Goal: Task Accomplishment & Management: Complete application form

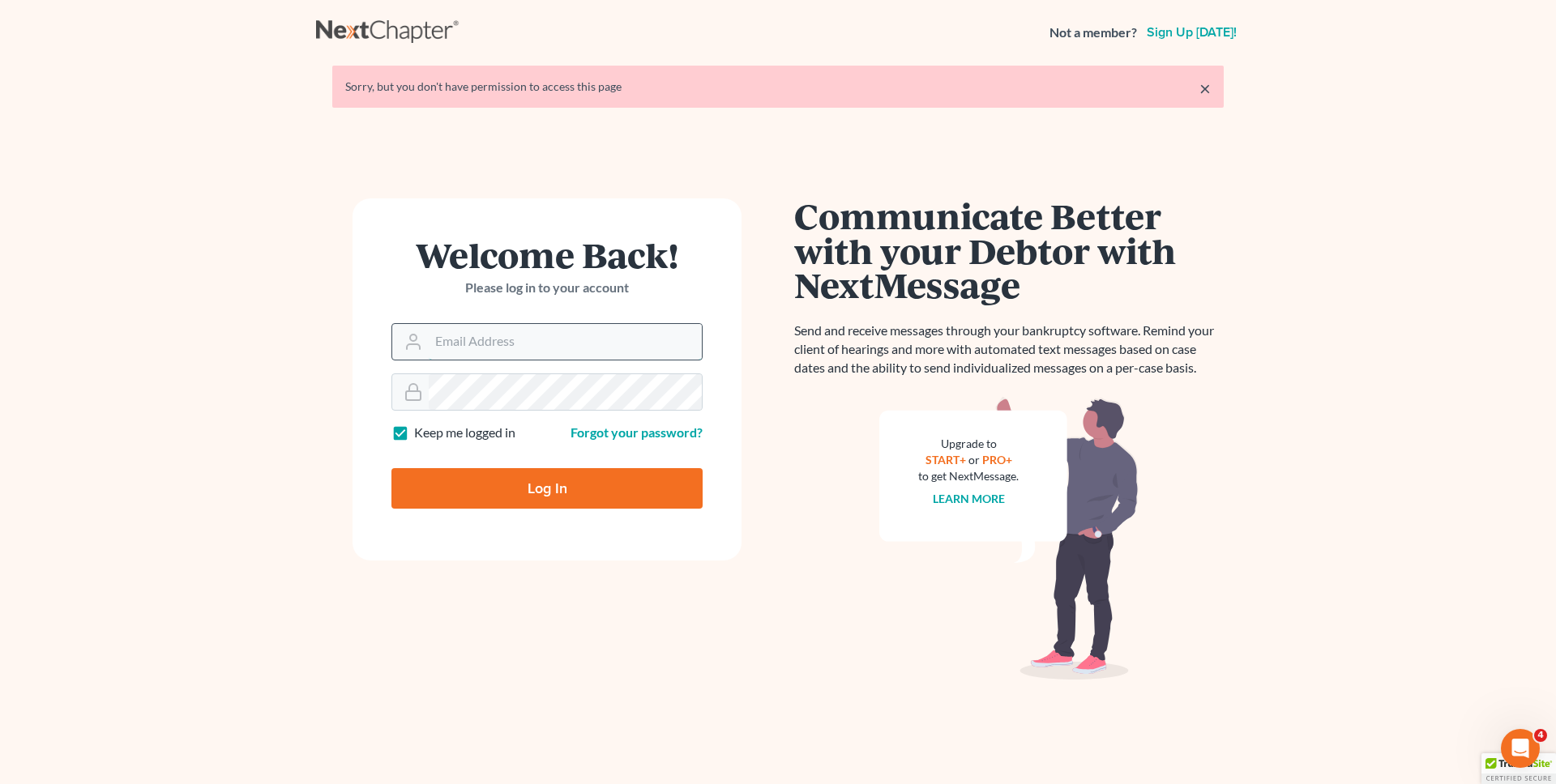
click at [461, 347] on input "Email Address" at bounding box center [564, 342] width 273 height 36
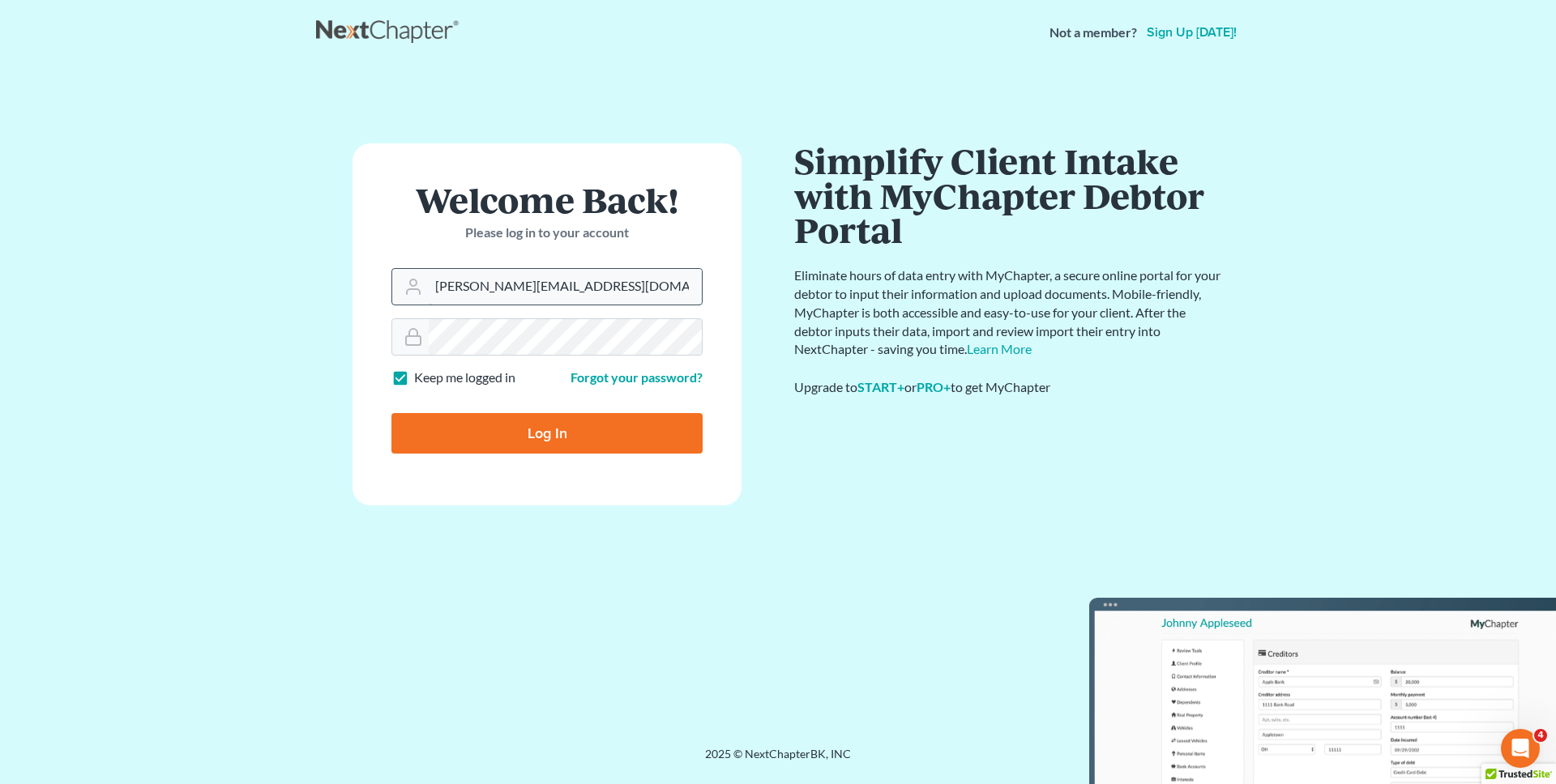
click at [491, 292] on input "[PERSON_NAME][EMAIL_ADDRESS][DOMAIN_NAME]" at bounding box center [564, 286] width 273 height 36
type input "[EMAIL_ADDRESS][DOMAIN_NAME]"
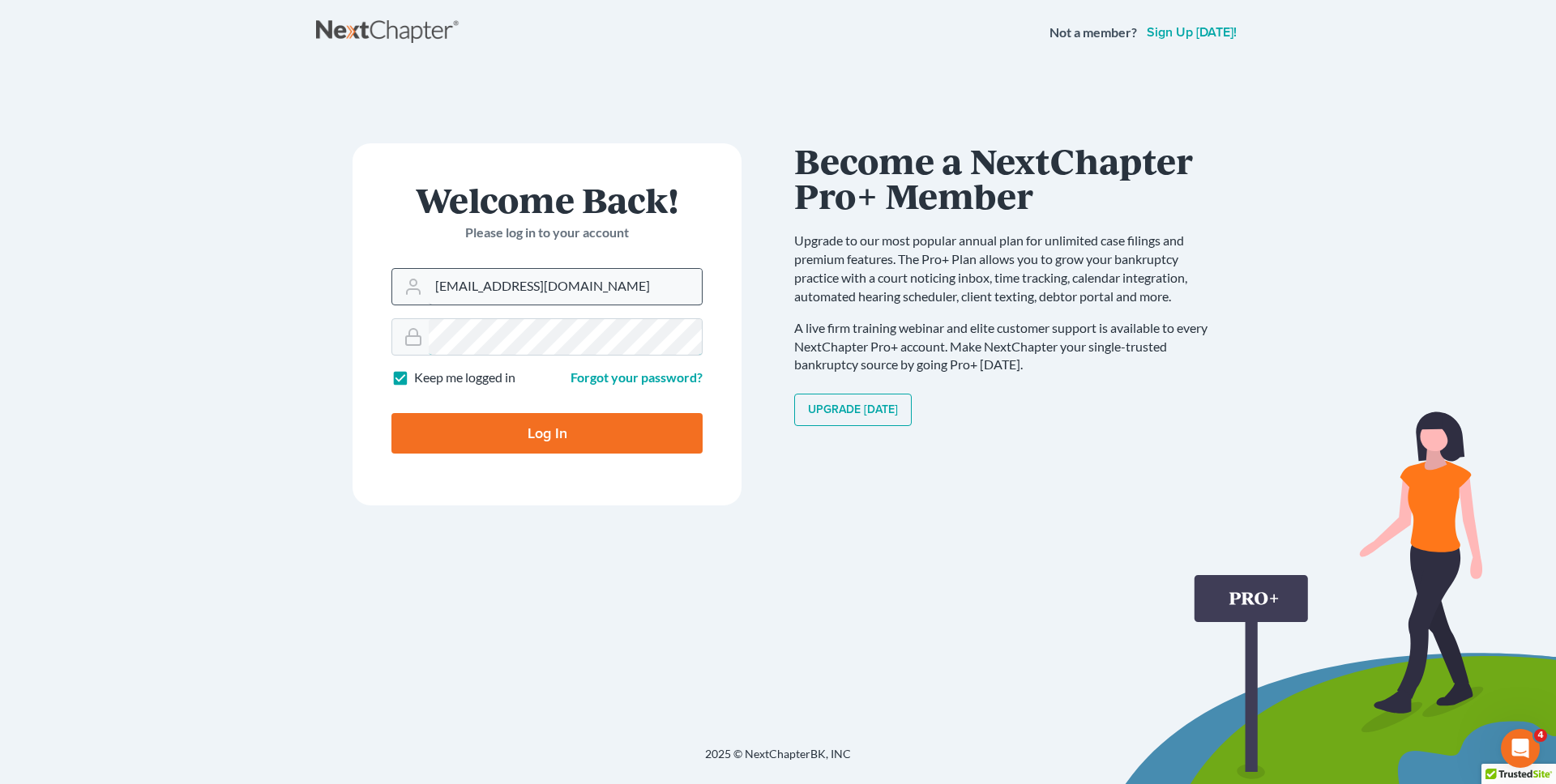
click at [392, 413] on input "Log In" at bounding box center [547, 433] width 311 height 41
type input "Thinking..."
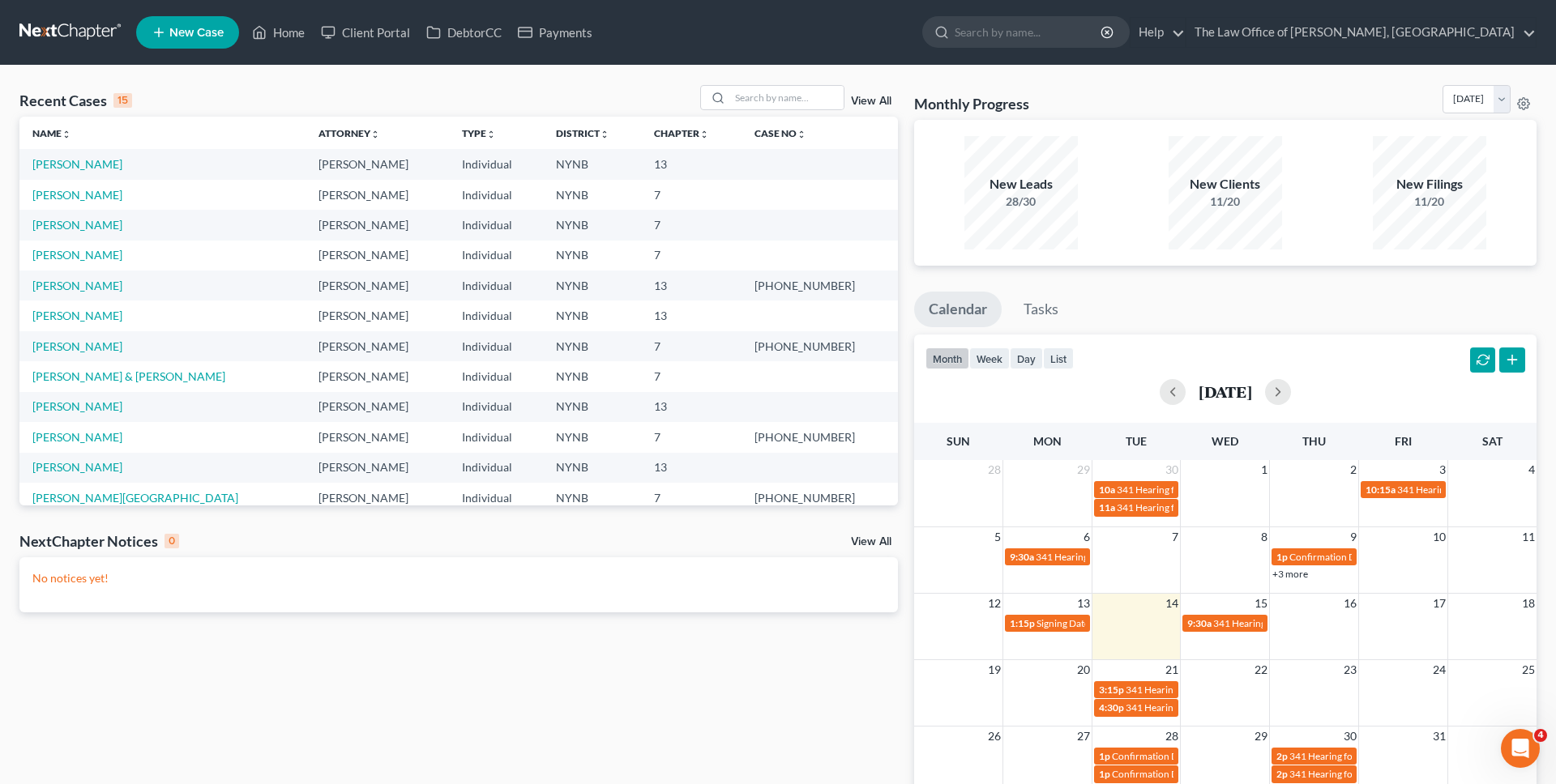
click at [197, 29] on span "New Case" at bounding box center [196, 33] width 55 height 12
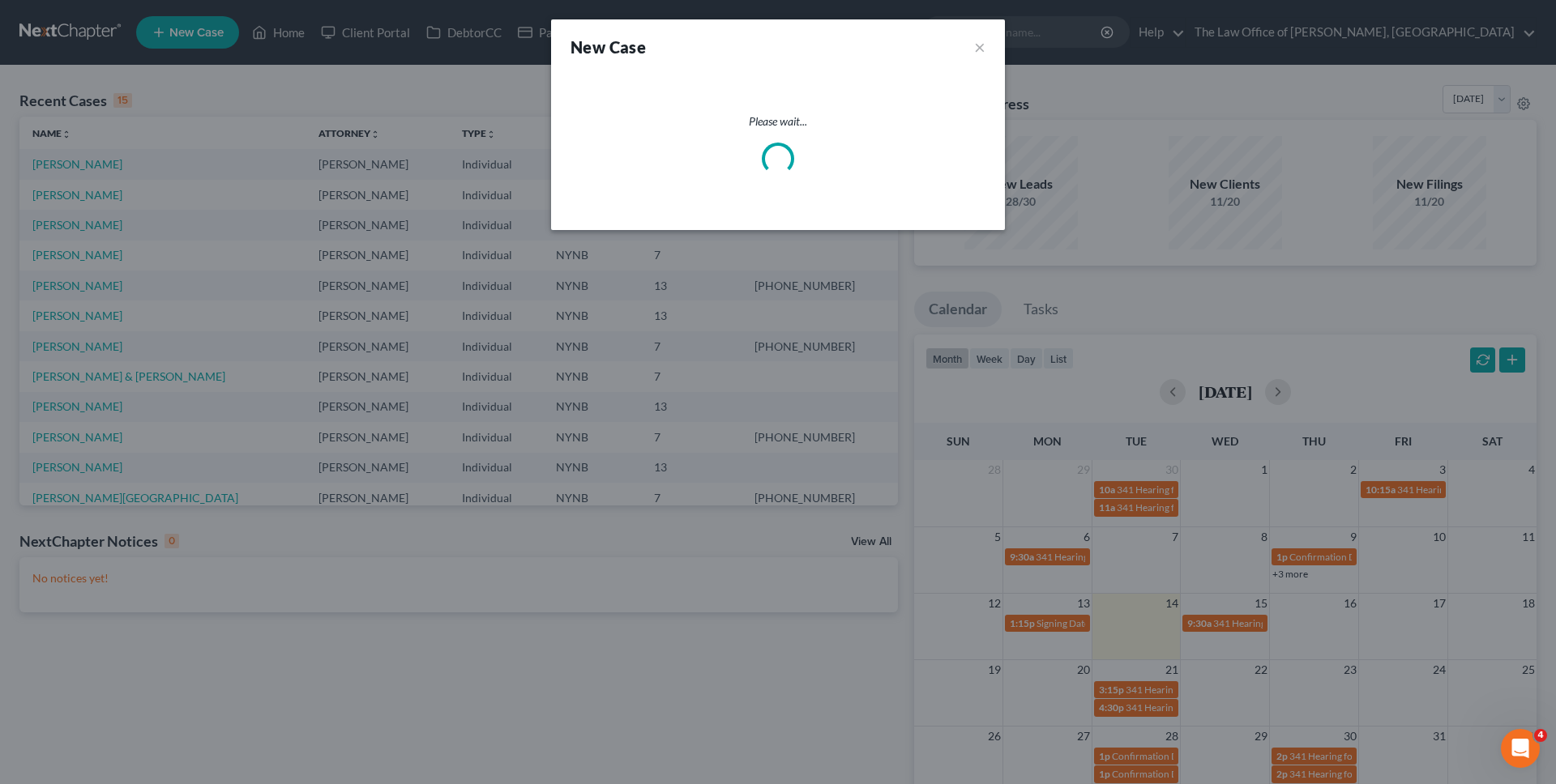
select select "54"
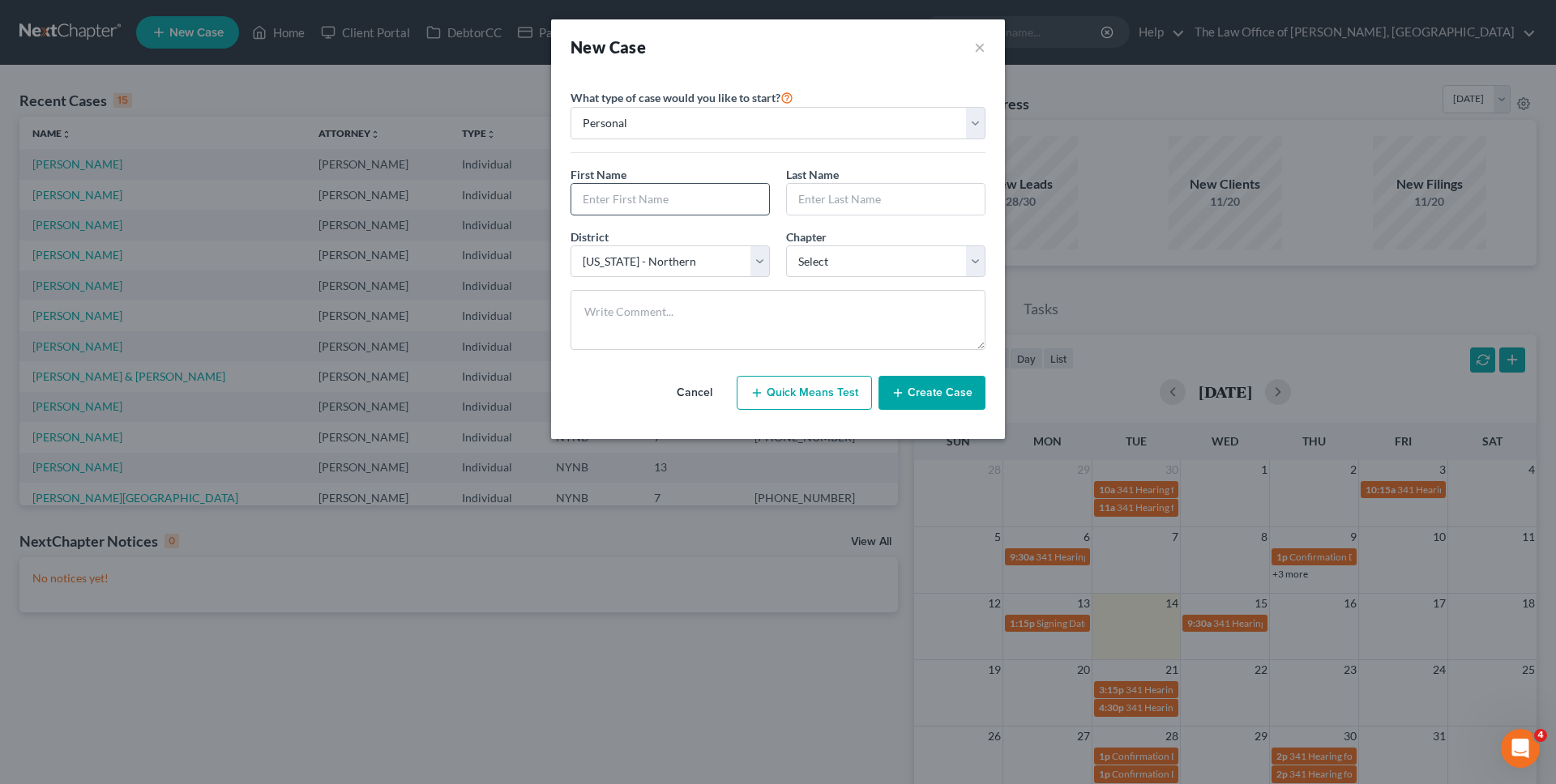
click at [630, 198] on input "text" at bounding box center [669, 199] width 197 height 31
click at [659, 197] on input "text" at bounding box center [669, 199] width 197 height 31
type input "A"
type input "Sean"
type input "Arthur"
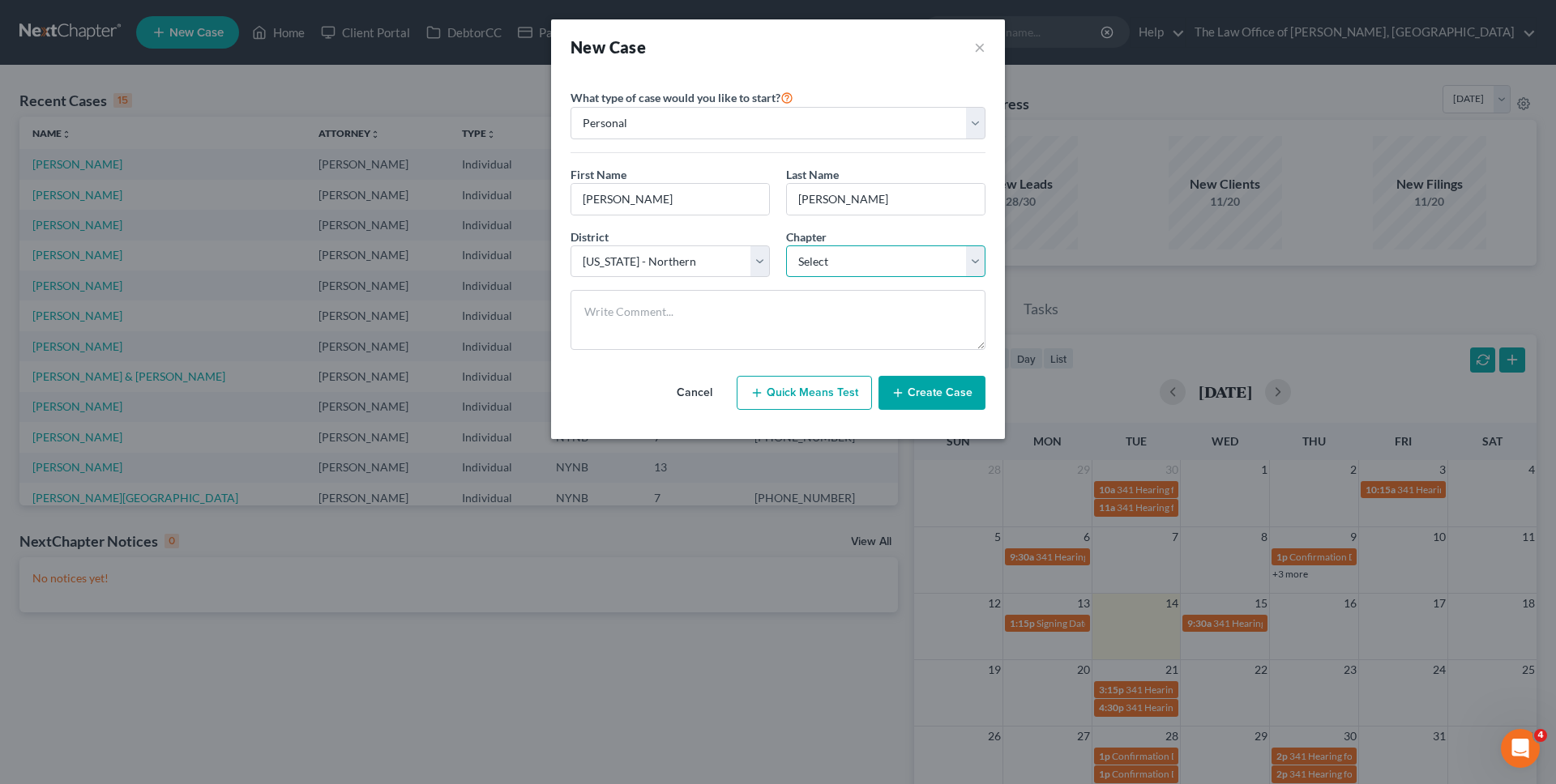
click at [847, 260] on select "Select 7 11 12 13" at bounding box center [886, 262] width 199 height 33
click at [786, 246] on select "Select 7 11 12 13" at bounding box center [886, 262] width 199 height 33
click at [858, 262] on select "Select 7 11 12 13" at bounding box center [886, 262] width 199 height 33
select select "0"
click at [786, 246] on select "Select 7 11 12 13" at bounding box center [886, 262] width 199 height 33
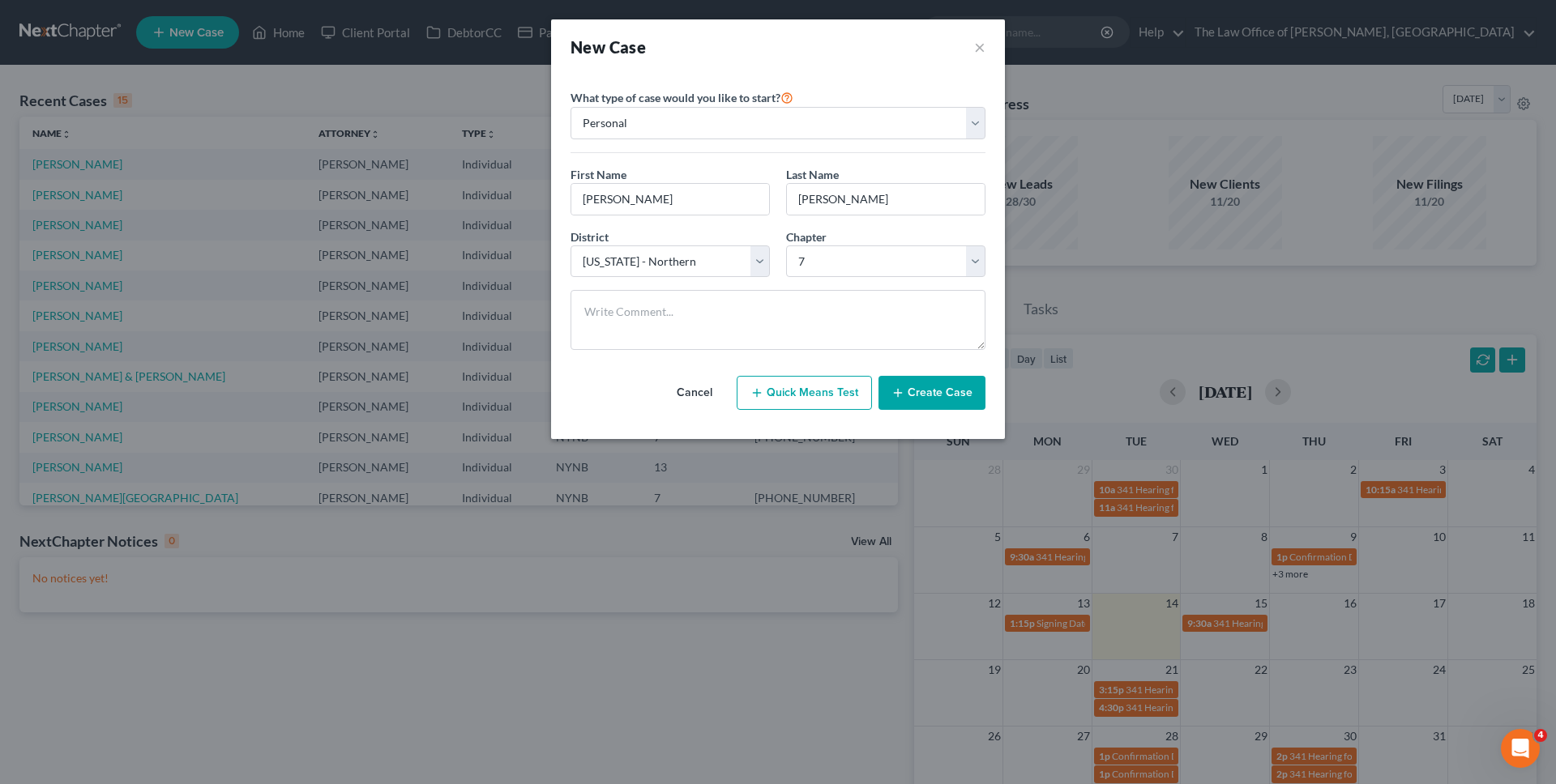
click at [944, 409] on button "Create Case" at bounding box center [932, 392] width 107 height 34
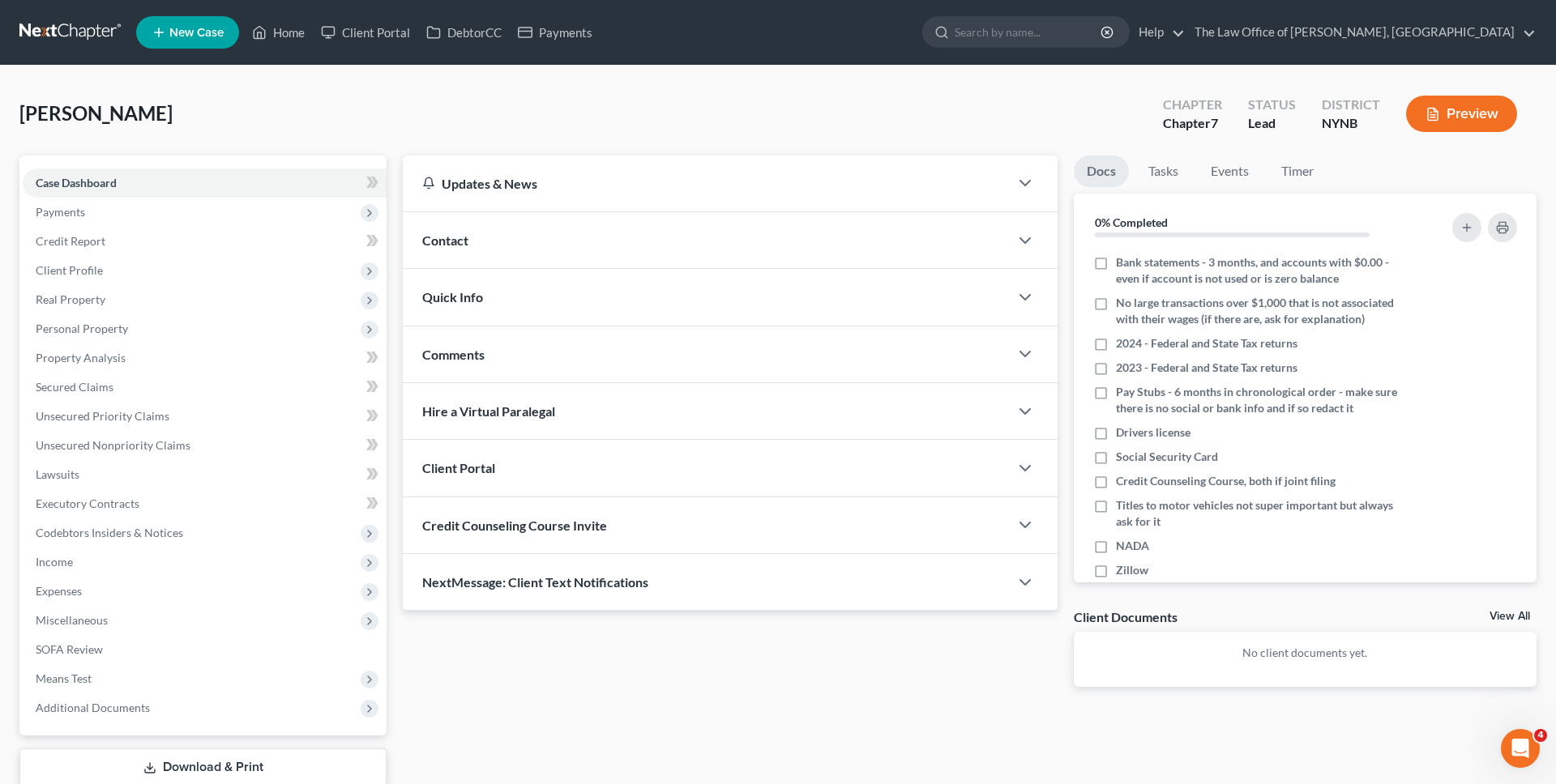
click at [508, 243] on div "Contact" at bounding box center [705, 240] width 606 height 56
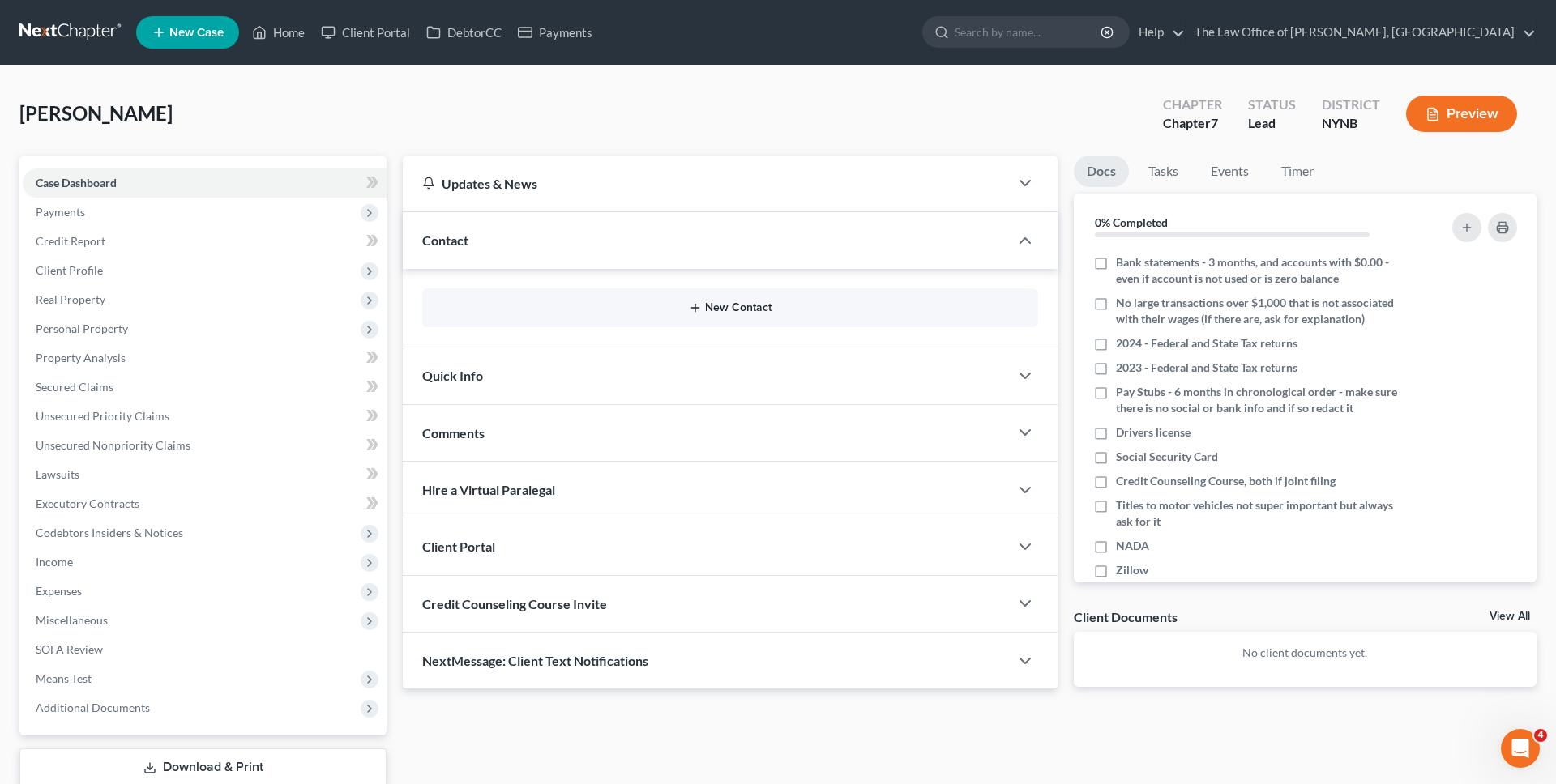
click at [717, 306] on button "New Contact" at bounding box center [730, 307] width 590 height 13
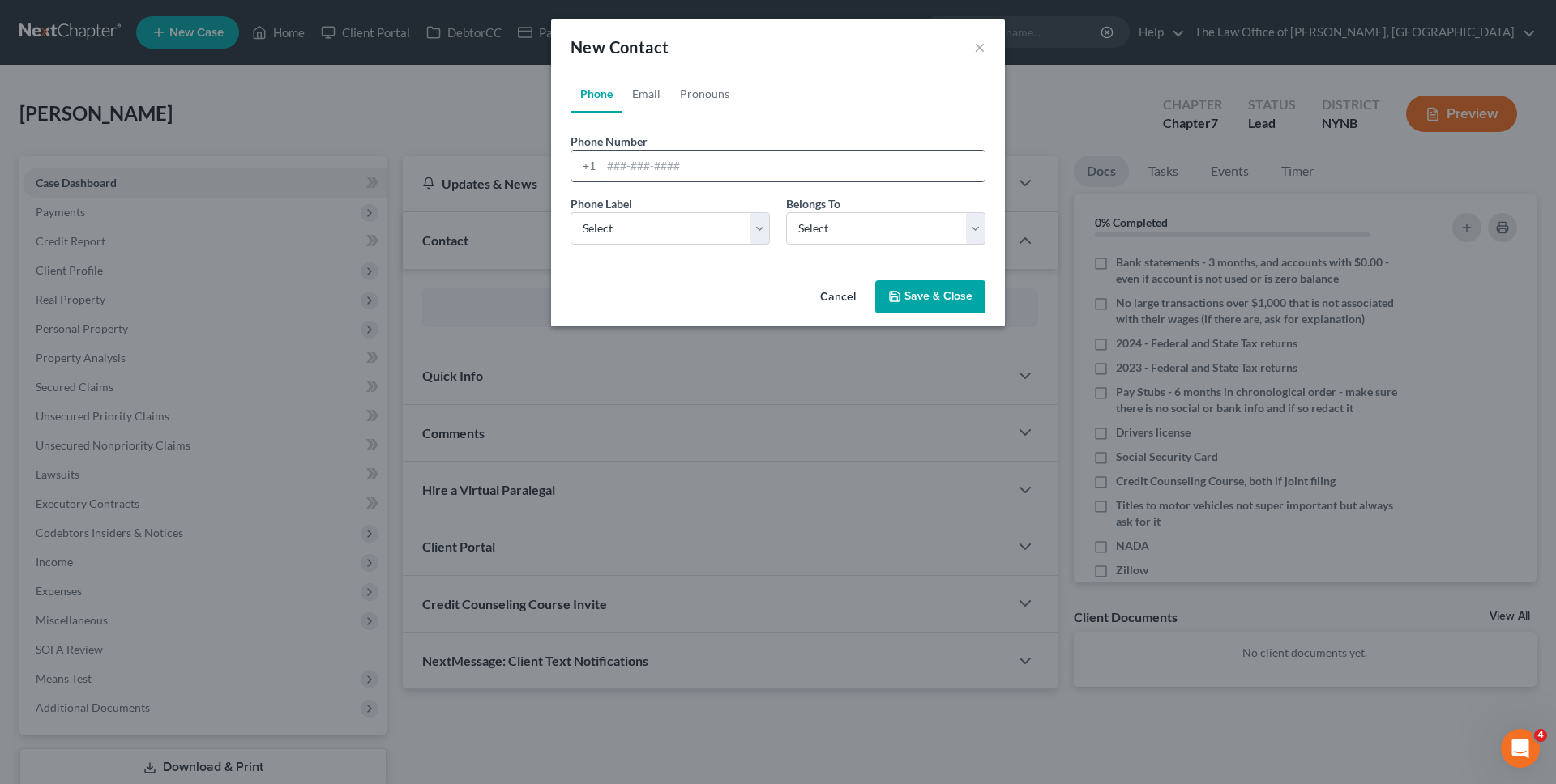
click at [712, 161] on input "tel" at bounding box center [792, 166] width 384 height 31
type input "5184308985"
click at [689, 222] on select "Select Mobile Home Work Other" at bounding box center [669, 228] width 199 height 33
click at [570, 212] on select "Select Mobile Home Work Other" at bounding box center [669, 228] width 199 height 33
click at [682, 224] on select "Select Mobile Home Work Other" at bounding box center [669, 228] width 199 height 33
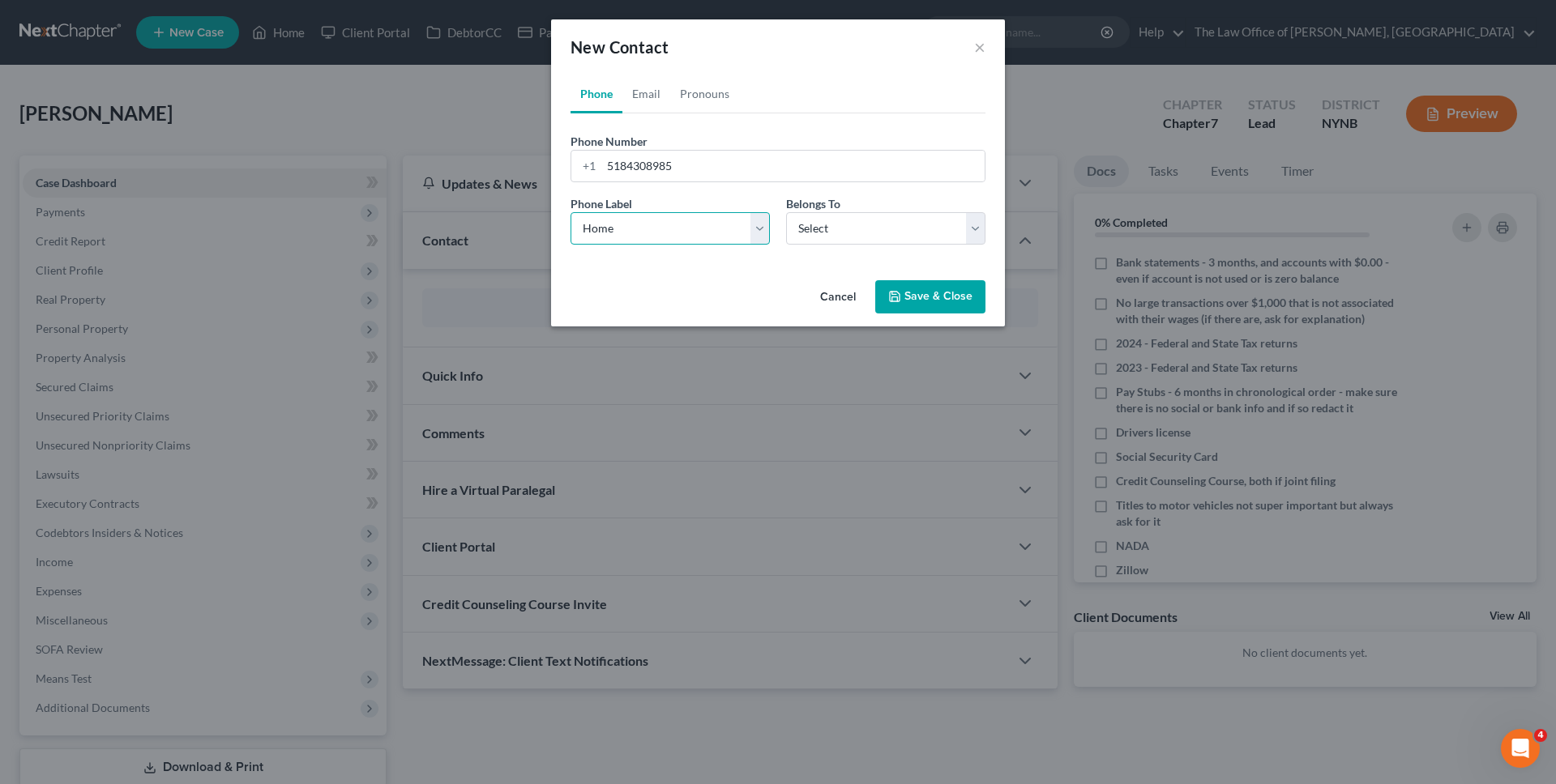
select select "0"
click at [570, 212] on select "Select Mobile Home Work Other" at bounding box center [669, 228] width 199 height 33
click at [868, 229] on select "Select Client Other" at bounding box center [886, 228] width 199 height 33
select select "0"
click at [786, 212] on select "Select Client Other" at bounding box center [886, 228] width 199 height 33
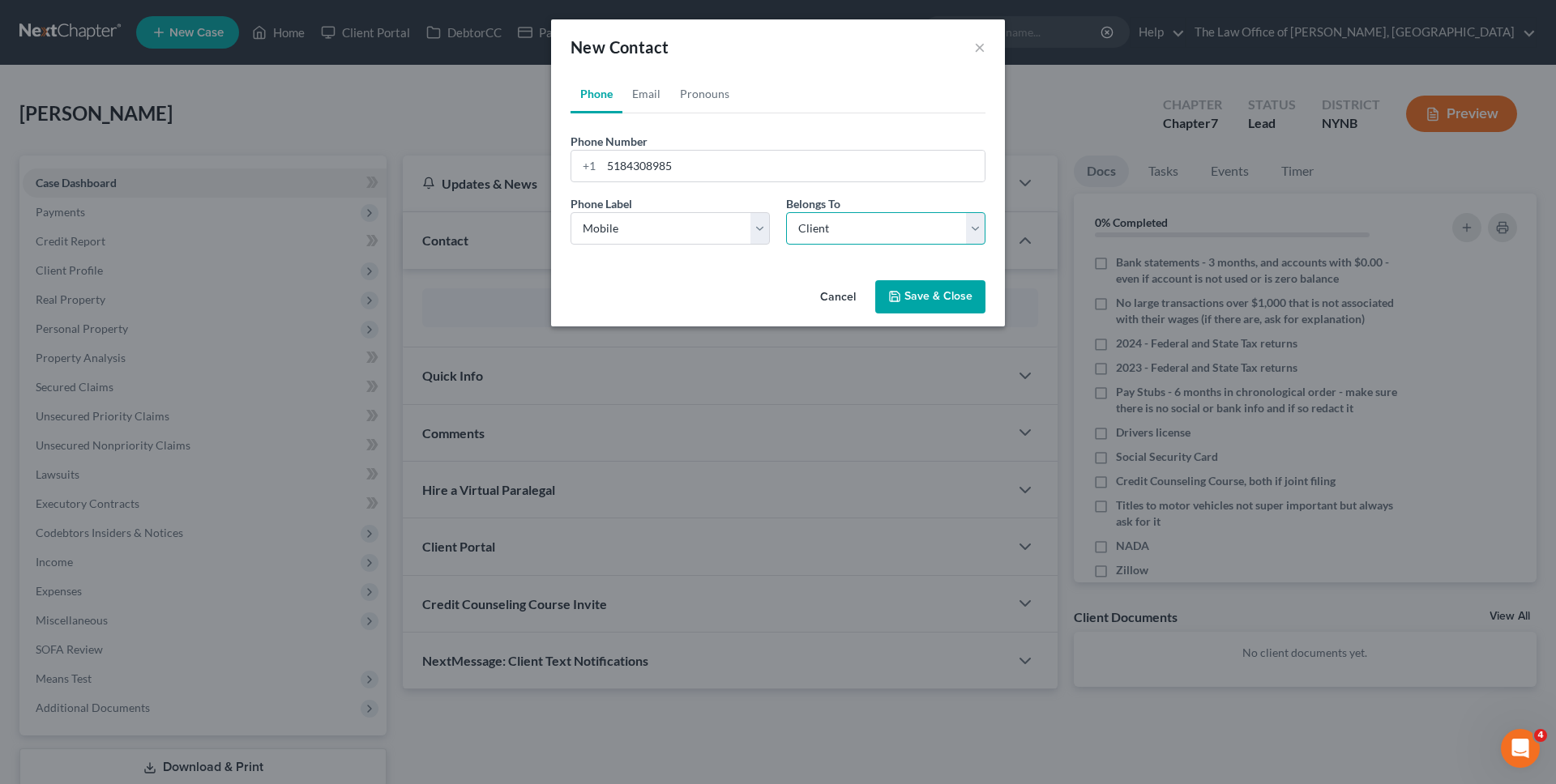
select select "0"
click at [641, 110] on link "Email" at bounding box center [647, 93] width 48 height 39
click at [669, 161] on input "email" at bounding box center [792, 166] width 384 height 31
click at [752, 163] on input "tootallbones@gmail.com" at bounding box center [792, 166] width 384 height 31
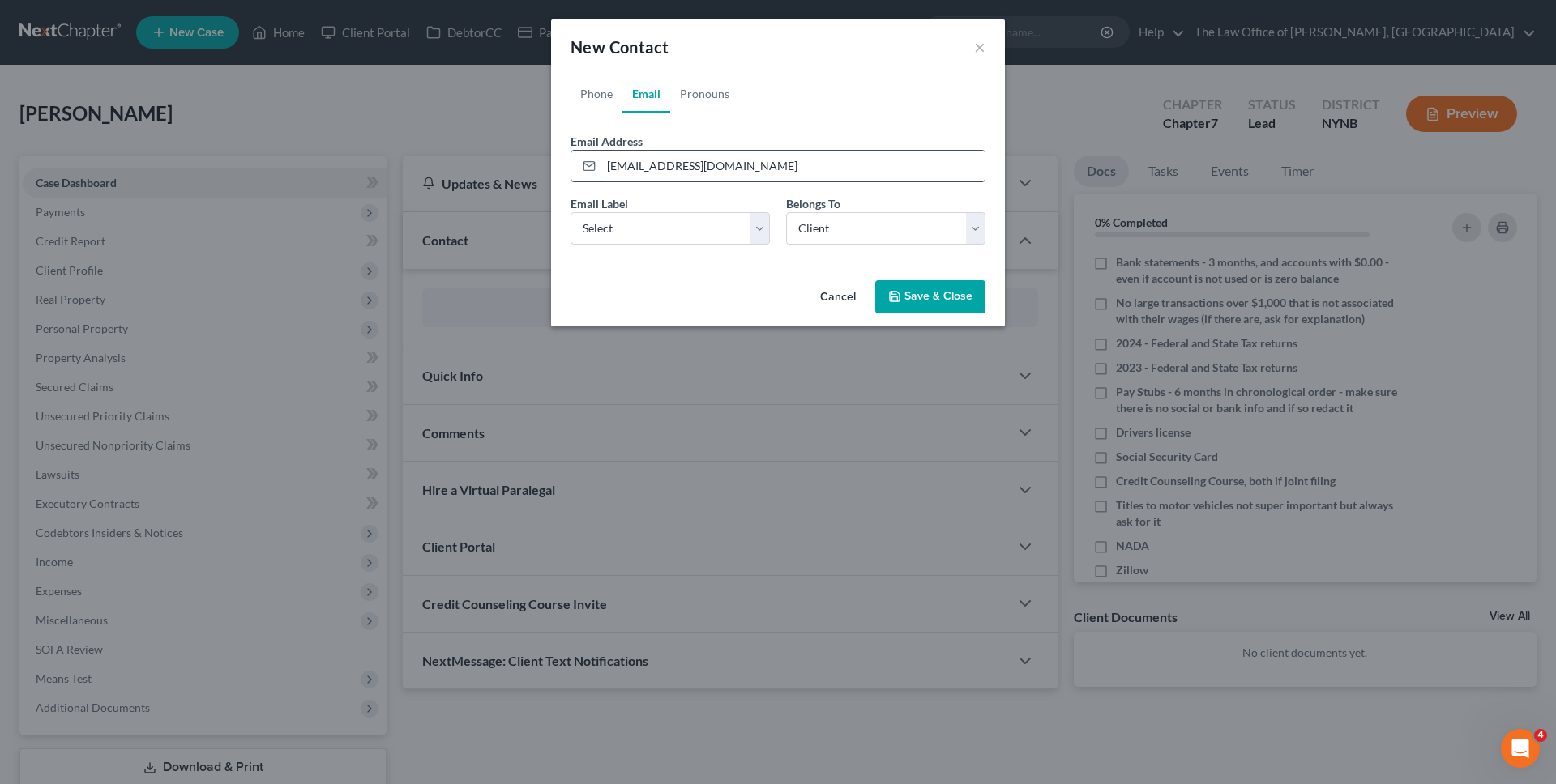
click at [752, 163] on input "tootallbones@gmail.com" at bounding box center [792, 166] width 384 height 31
paste input "Congress may not use federal funding as leverage to create speech that is outsi…"
type input "tootallbones@gmail.com"
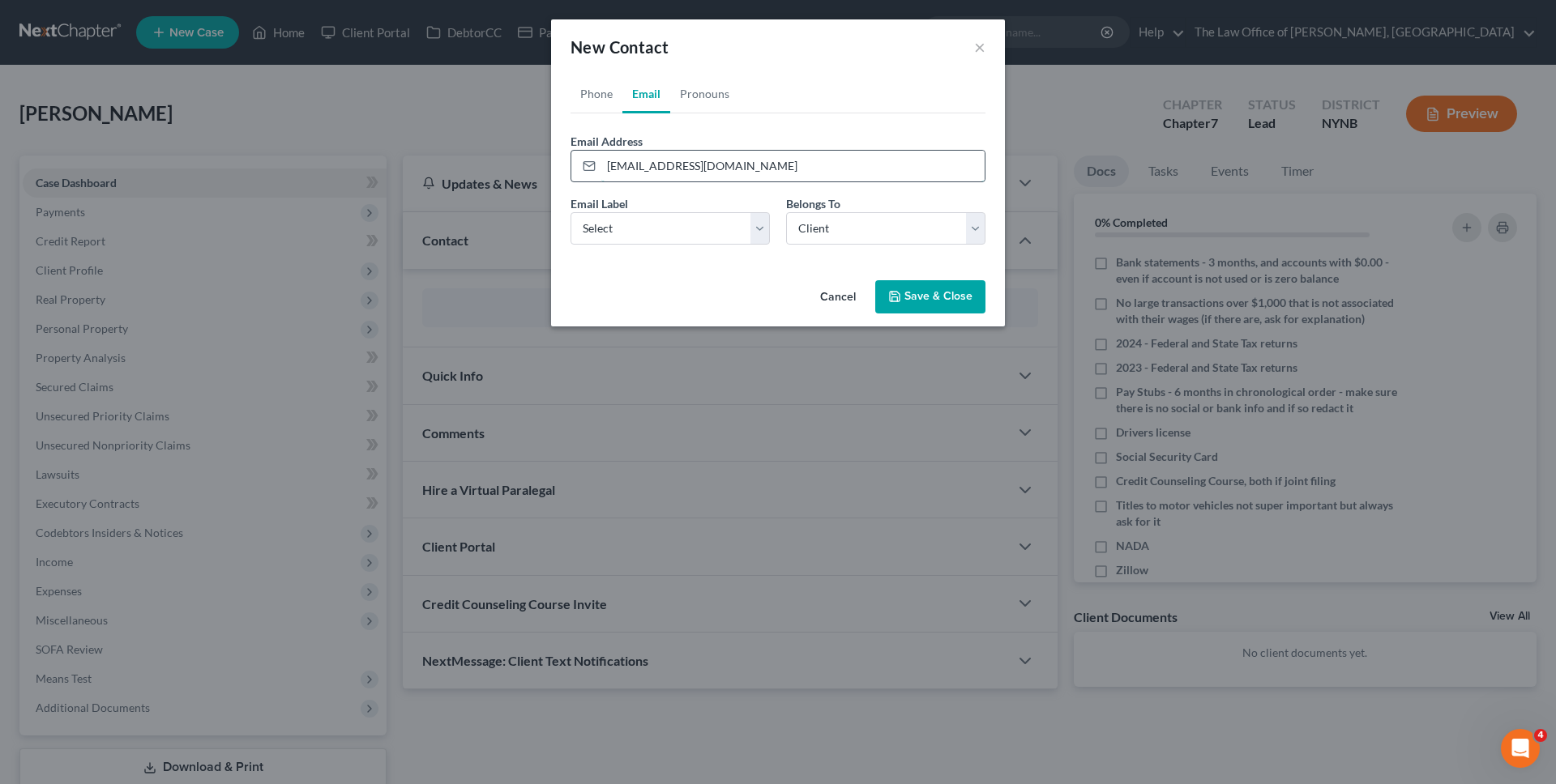
click at [731, 171] on input "tootallbones@gmail.com" at bounding box center [792, 166] width 384 height 31
click at [678, 208] on div "Email Label Select Home Work Other" at bounding box center [669, 220] width 215 height 50
click at [689, 236] on select "Select Home Work Other" at bounding box center [669, 228] width 199 height 33
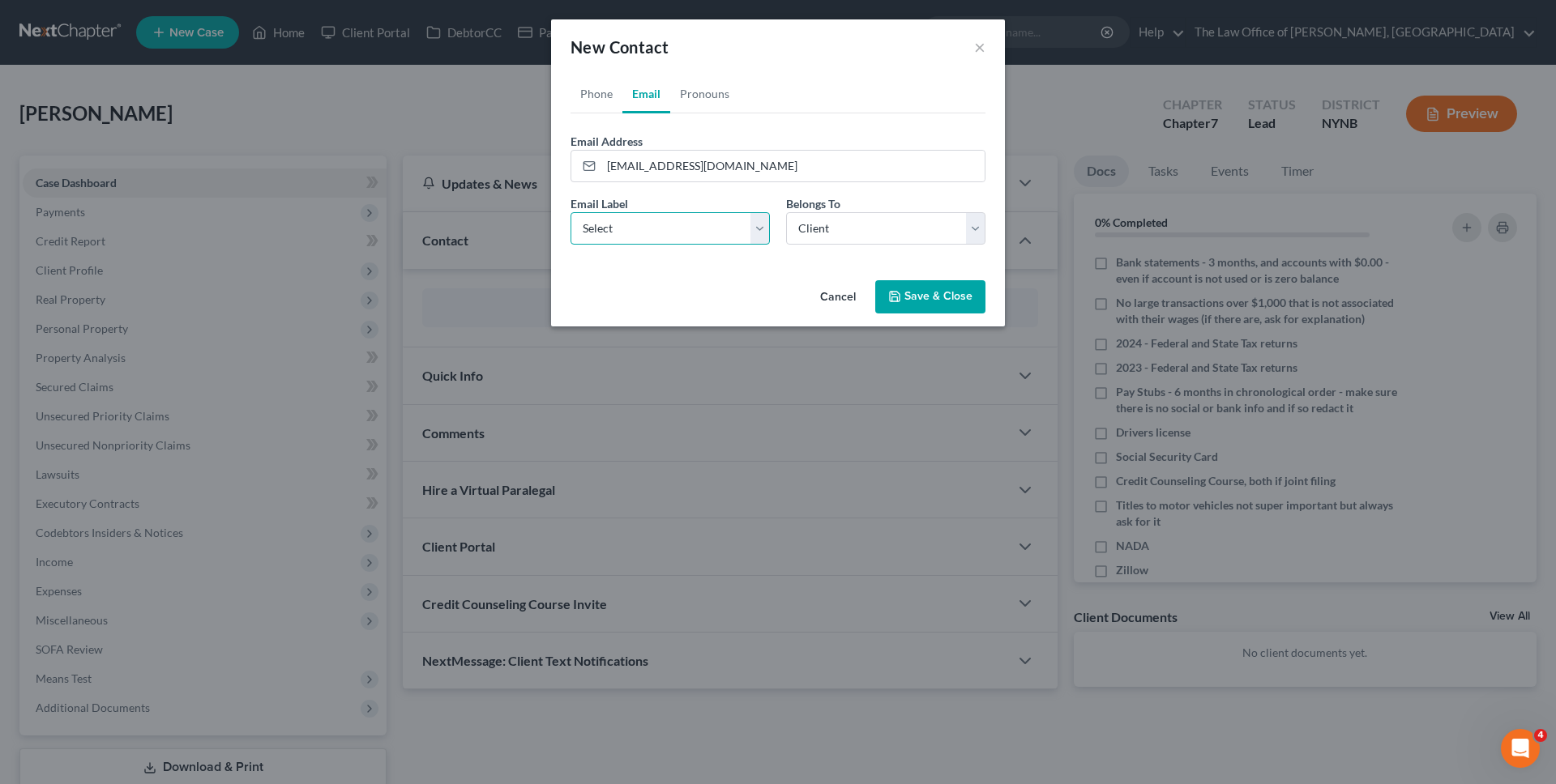
select select "0"
click at [570, 212] on select "Select Home Work Other" at bounding box center [669, 228] width 199 height 33
click at [958, 293] on button "Save & Close" at bounding box center [930, 297] width 110 height 34
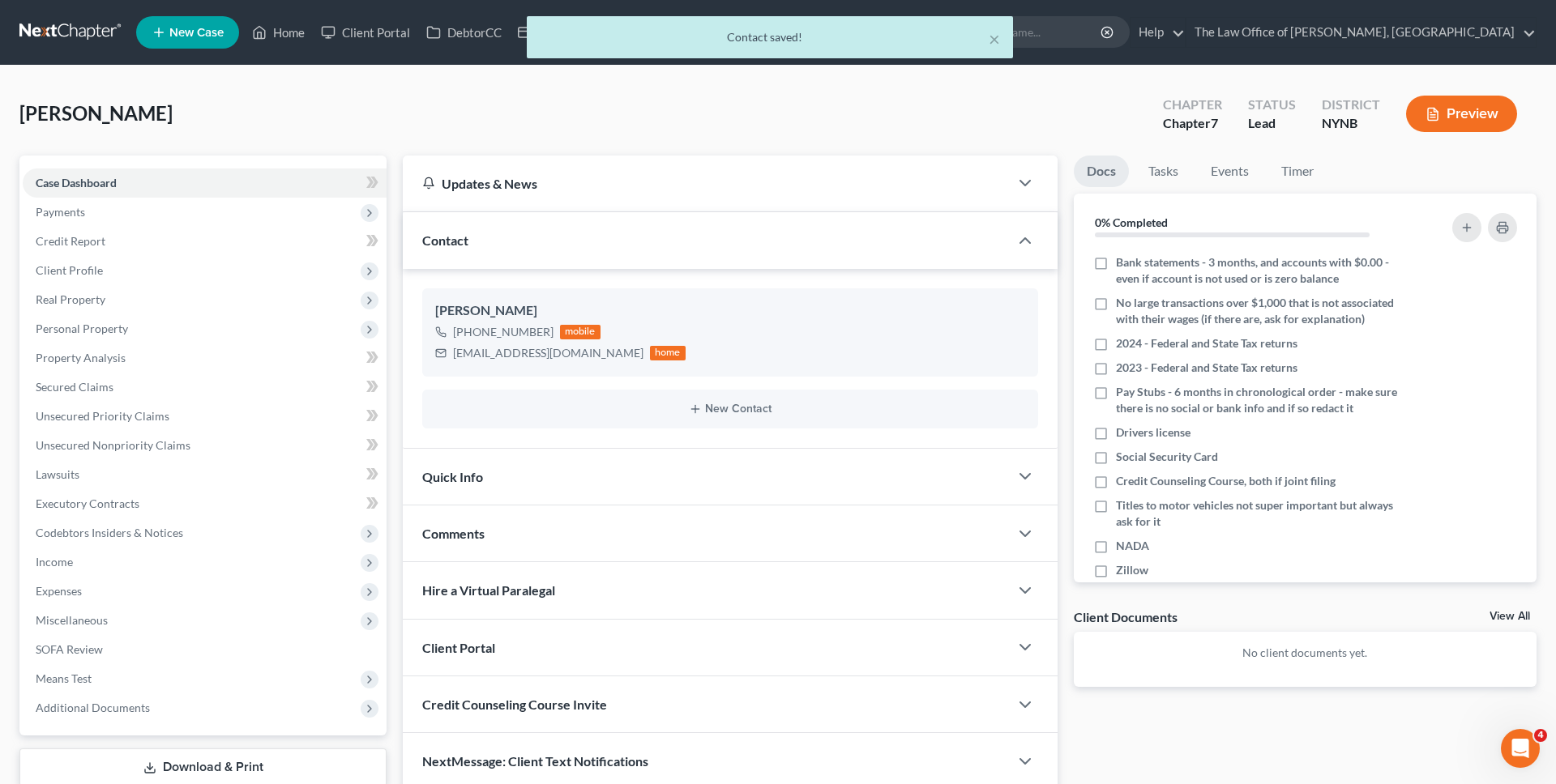
scroll to position [106, 0]
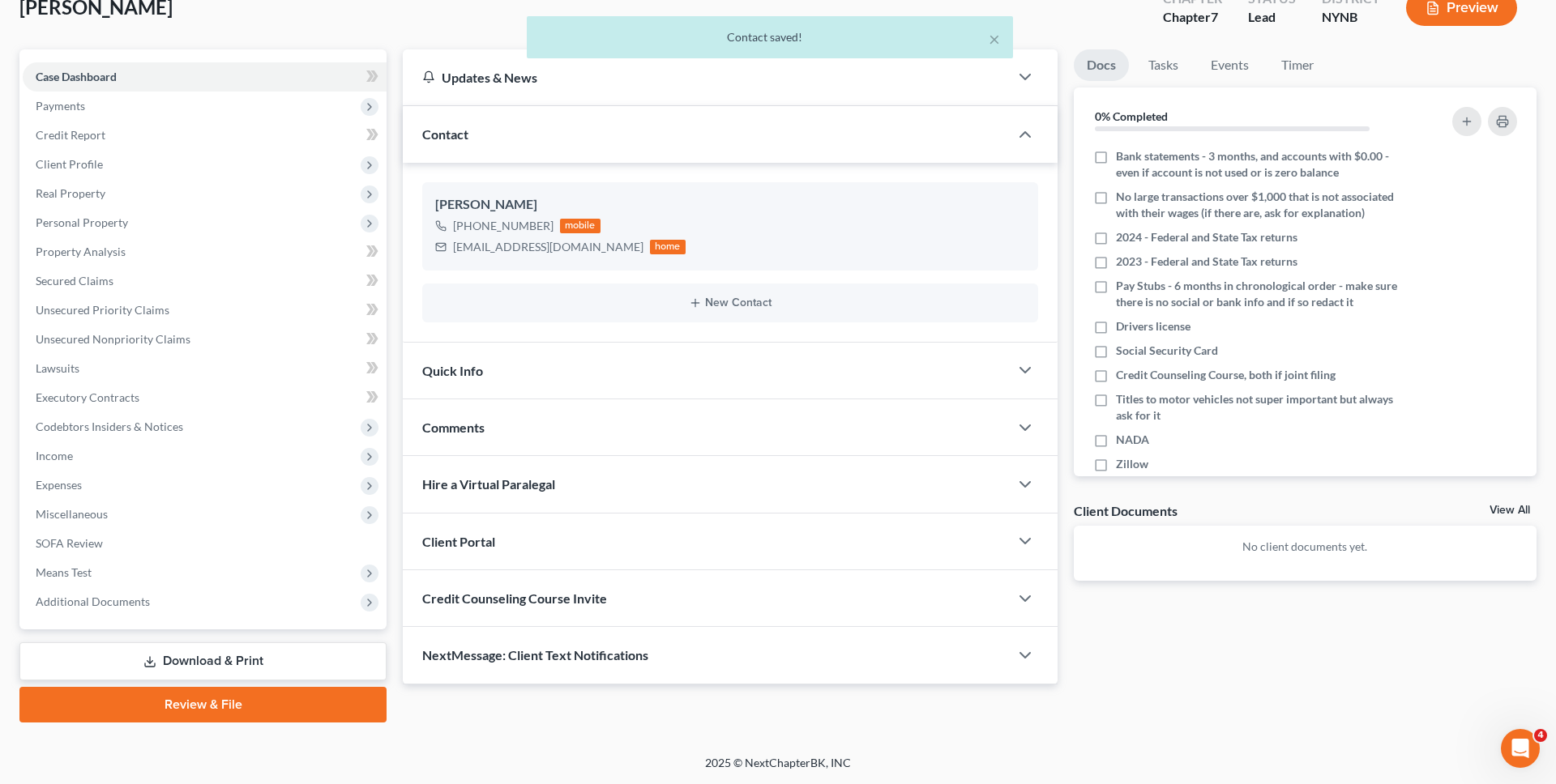
click at [559, 444] on div "Comments" at bounding box center [705, 427] width 606 height 56
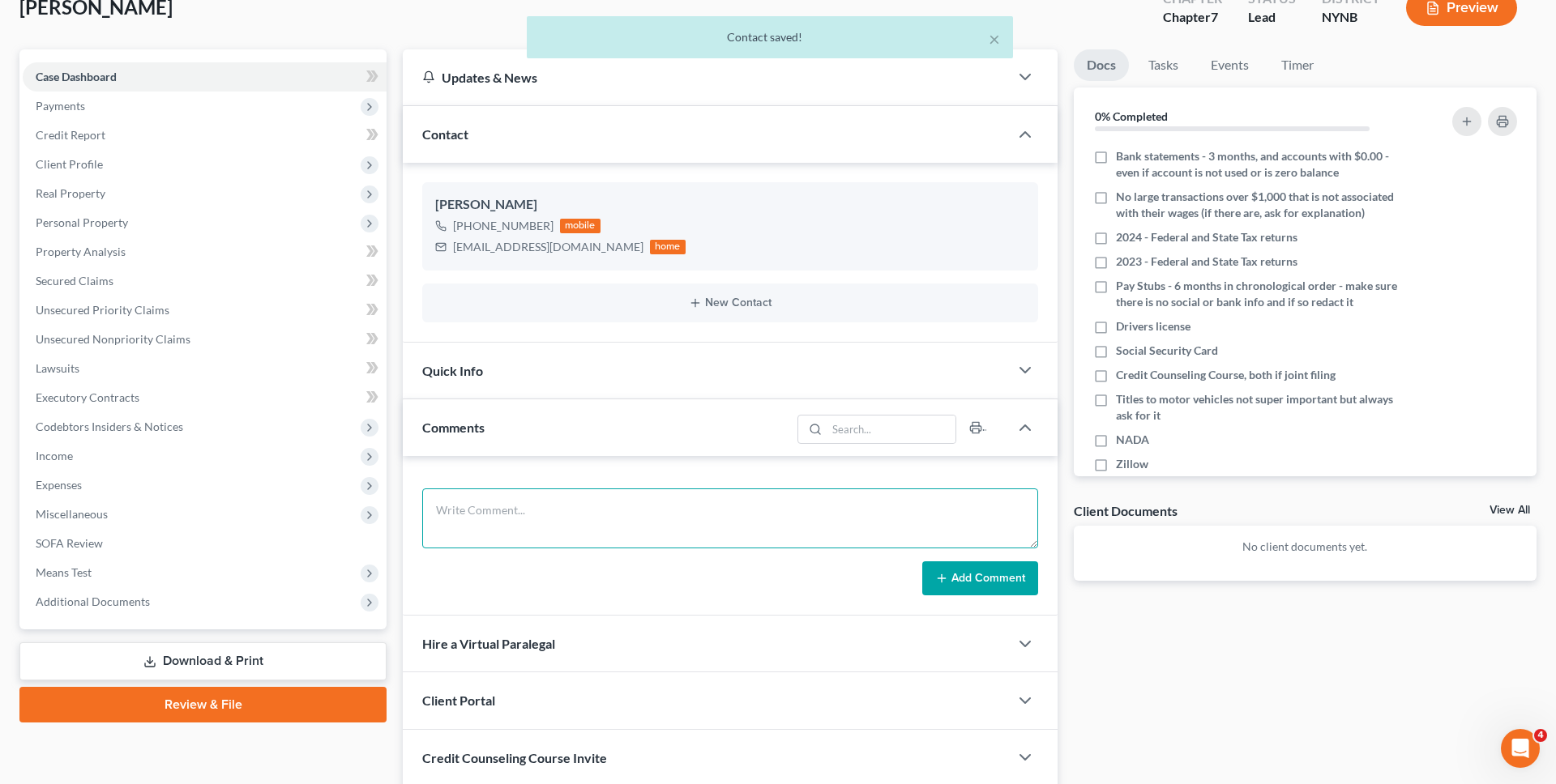
click at [551, 514] on textarea at bounding box center [730, 518] width 616 height 59
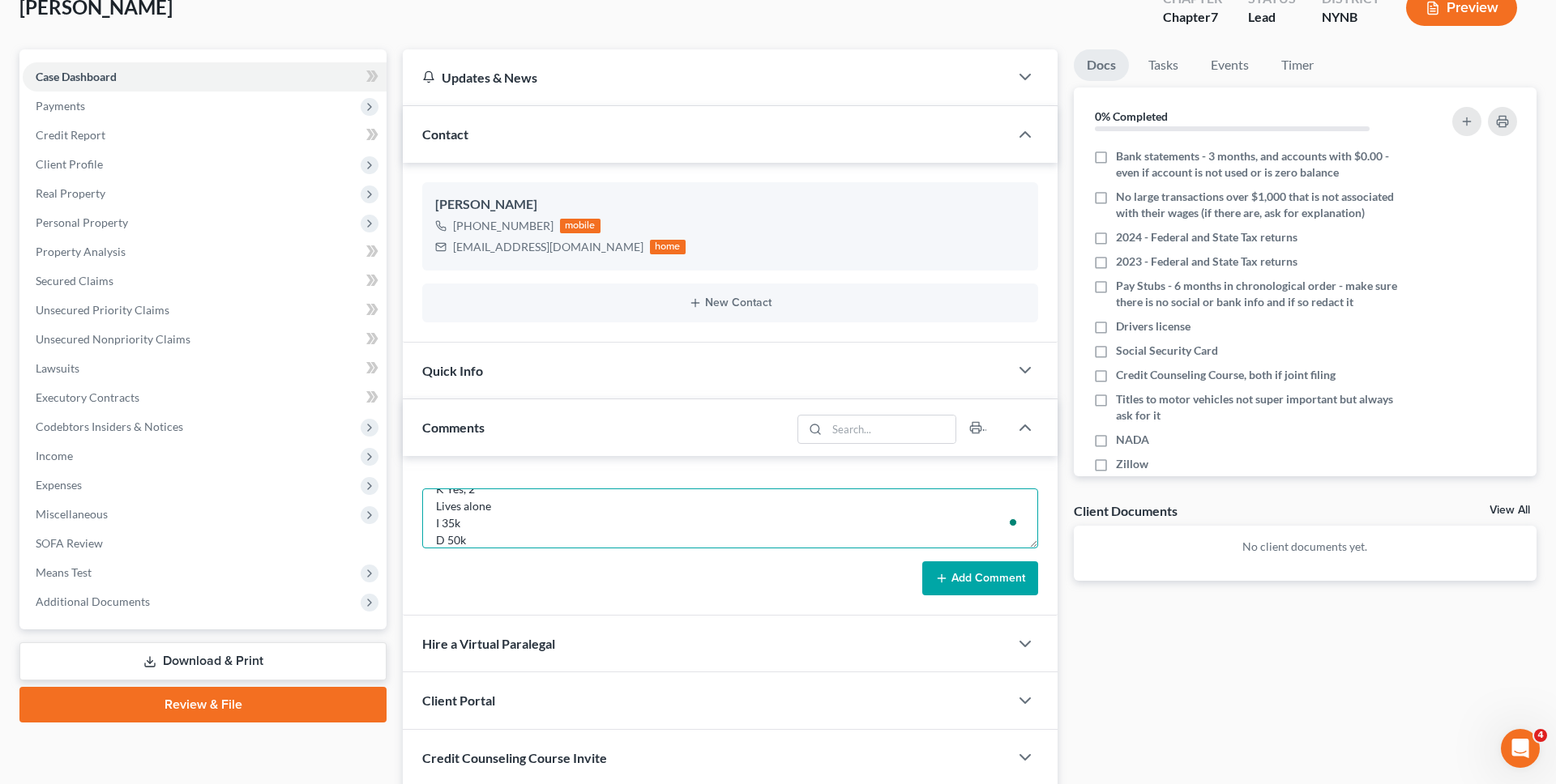
scroll to position [89, 0]
type textarea "H no C yes, about 20k equity M No K Yes, 2 Lives alone I 35k D 50k Prior No"
click at [978, 569] on button "Add Comment" at bounding box center [980, 578] width 116 height 34
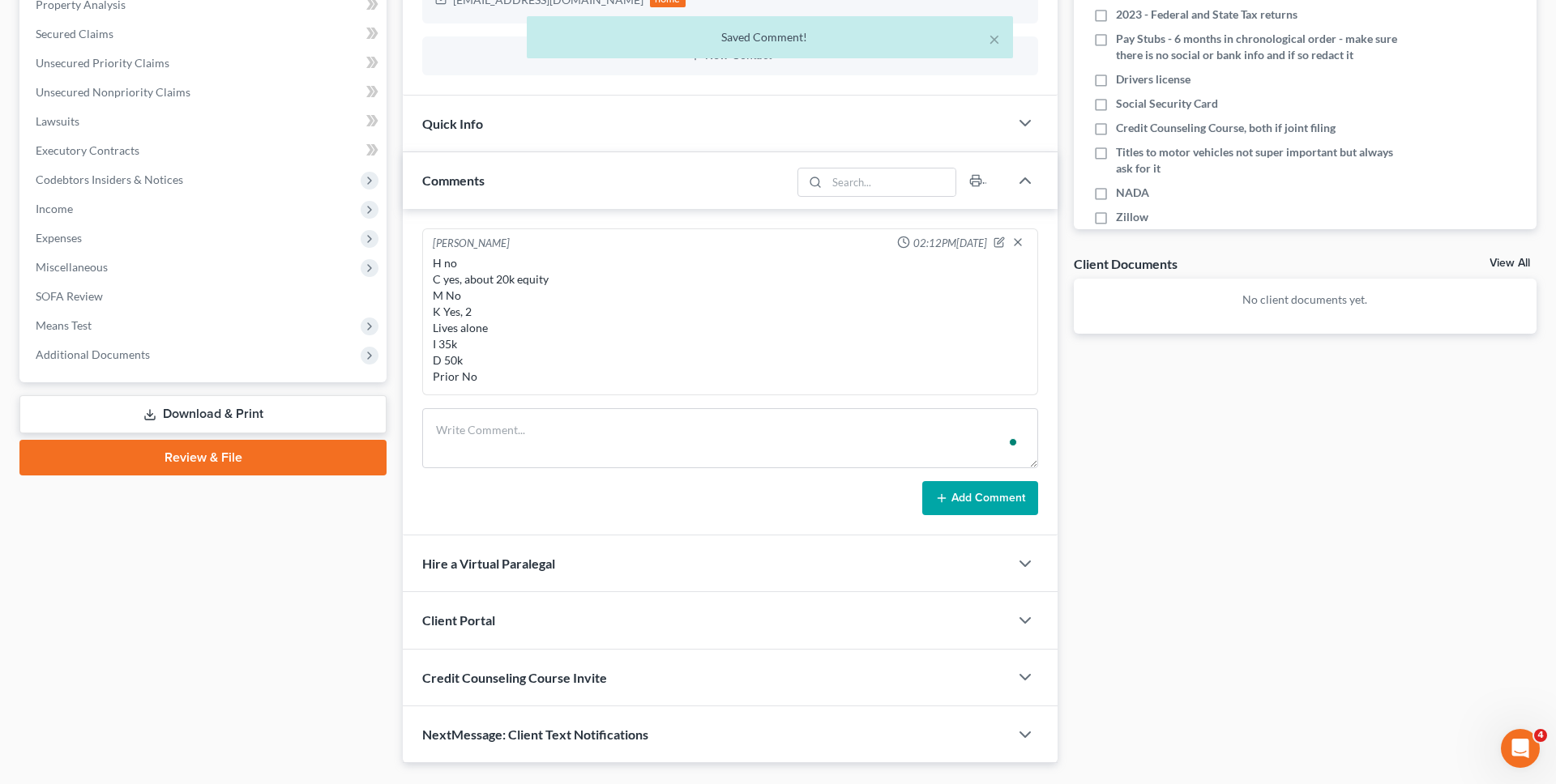
scroll to position [383, 0]
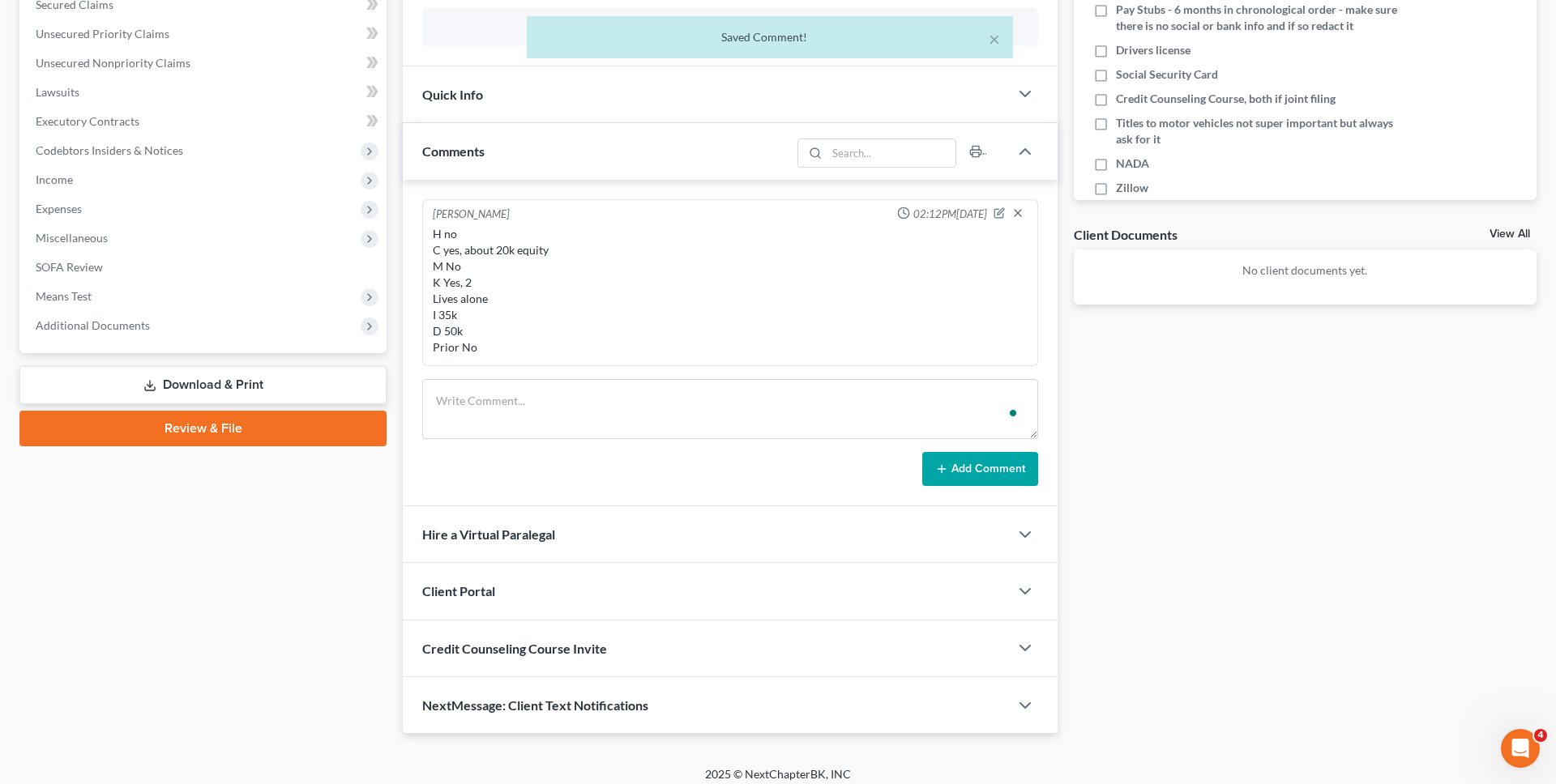
click at [547, 573] on div "Client Portal" at bounding box center [705, 591] width 606 height 56
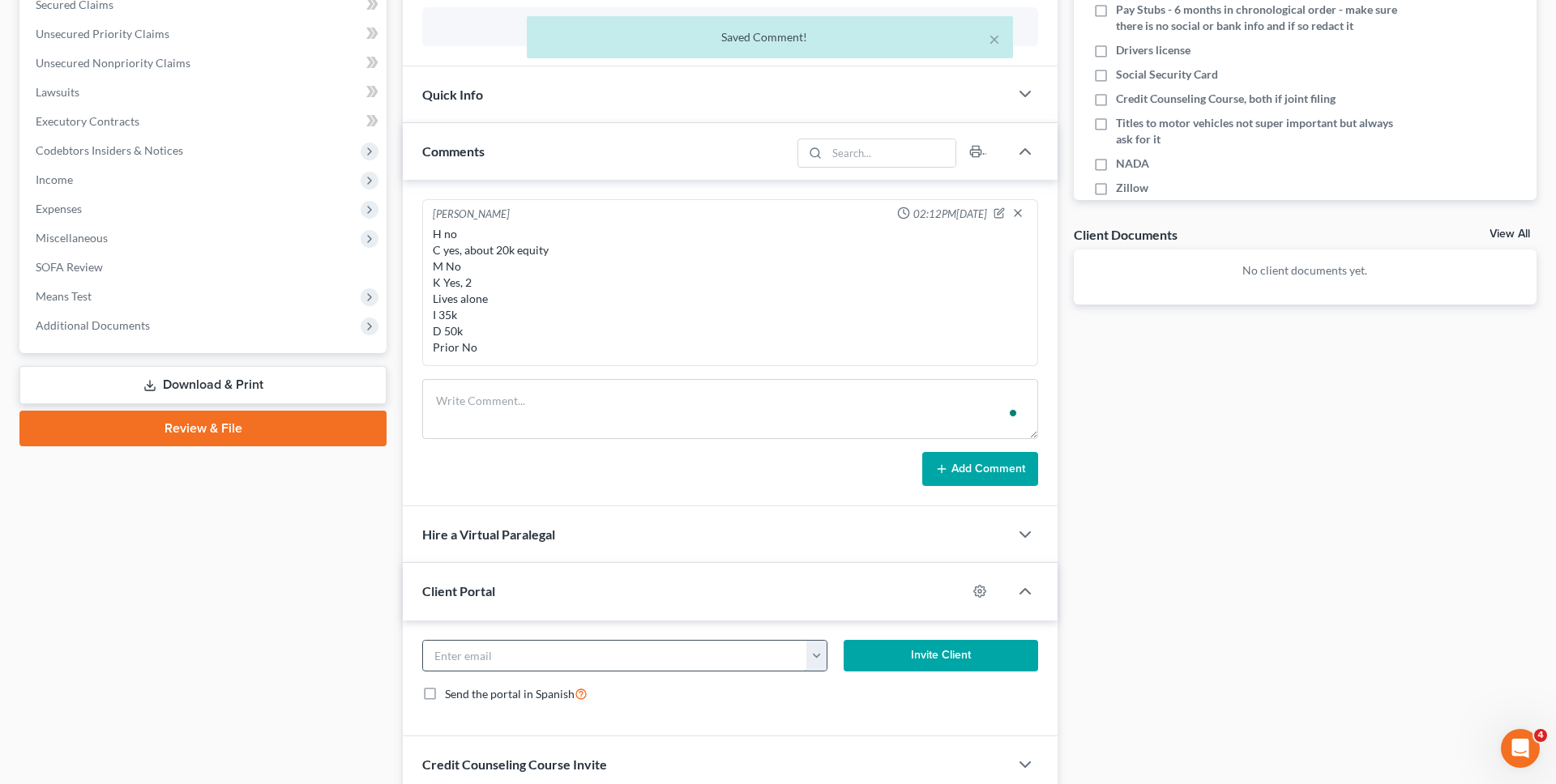
click at [582, 645] on input "email" at bounding box center [615, 655] width 384 height 31
paste input "tootallbones@gmail.com"
type input "tootallbones@gmail.com"
click button "Invite Client" at bounding box center [941, 656] width 194 height 33
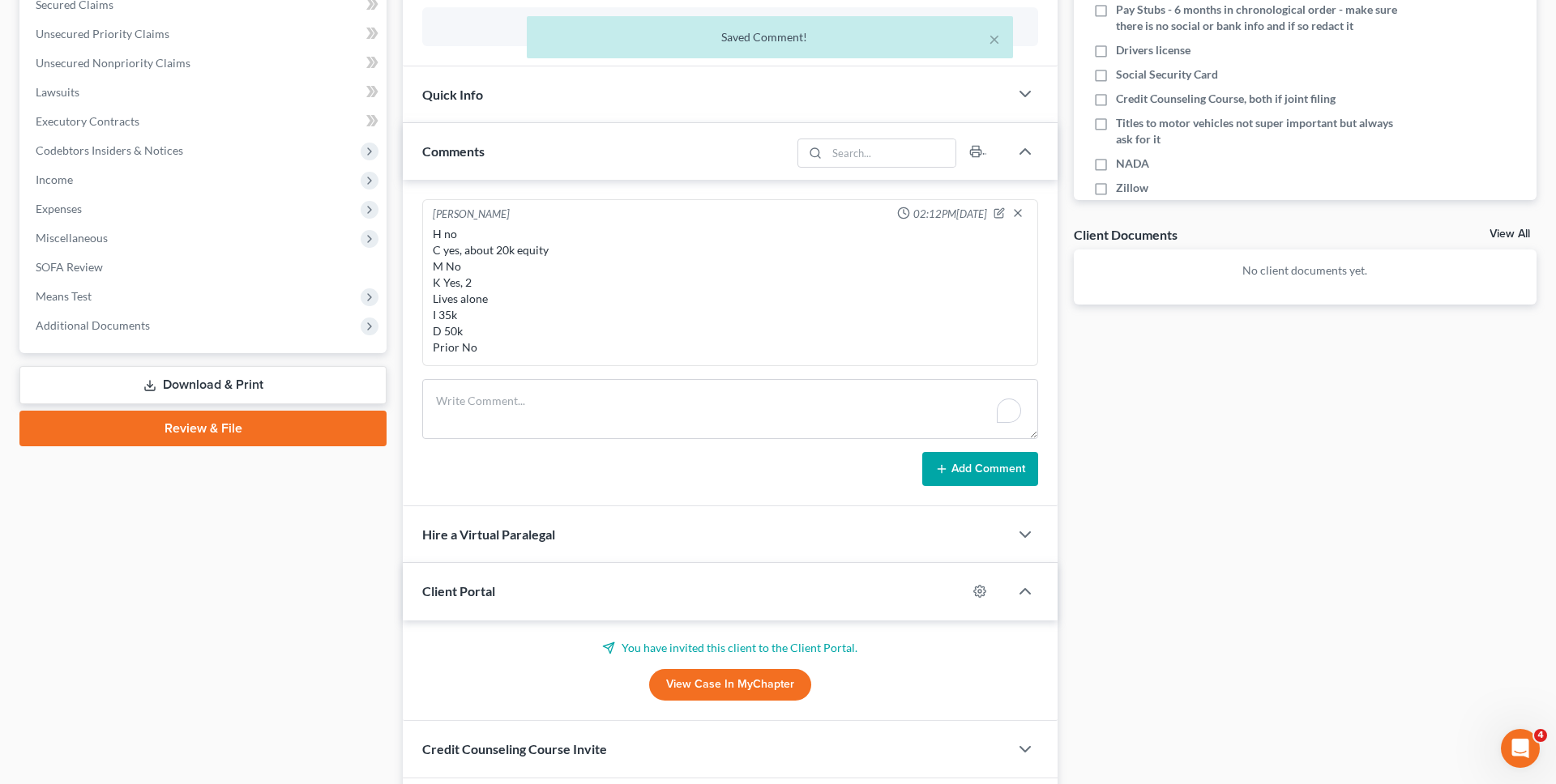
scroll to position [495, 0]
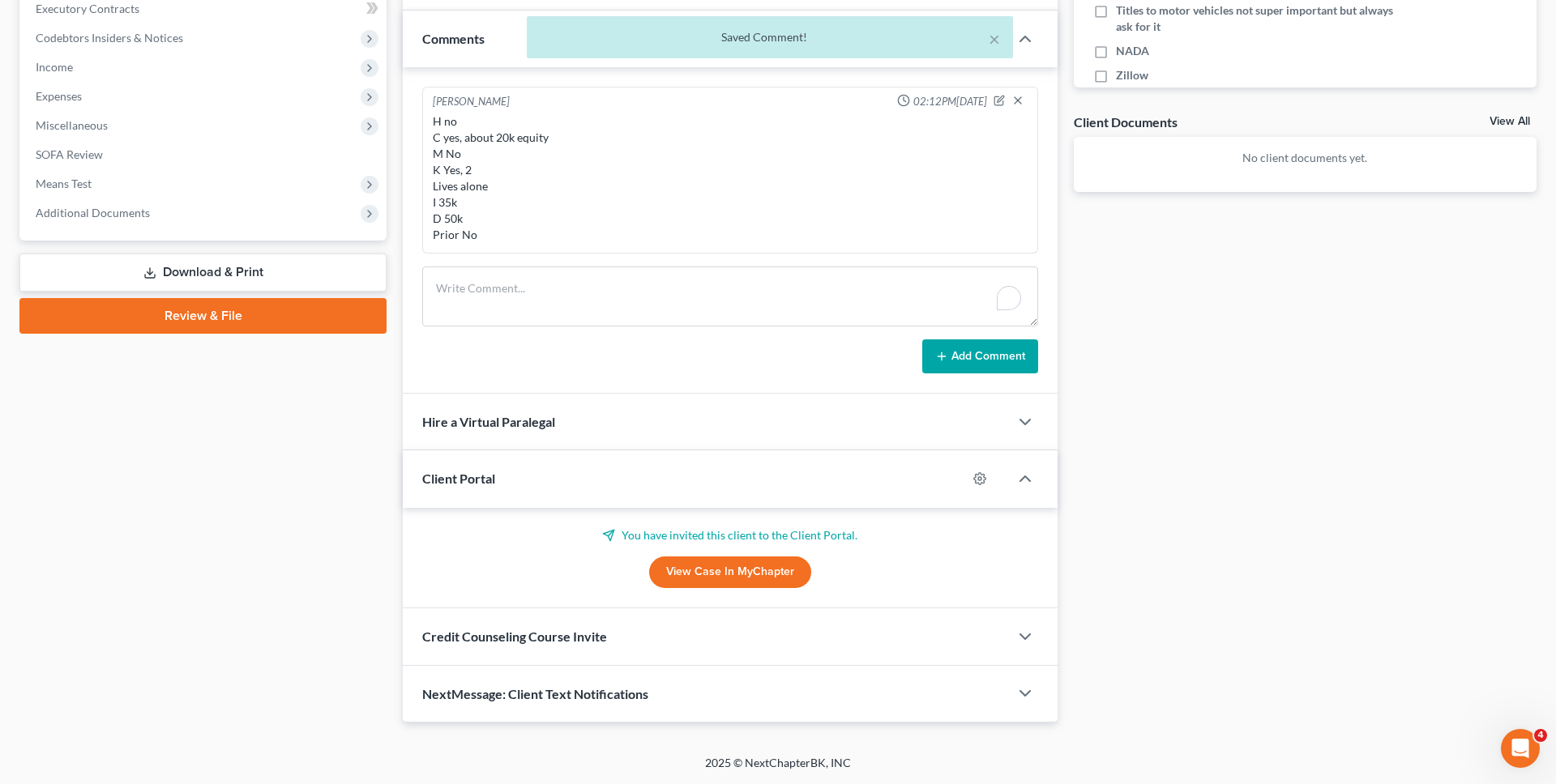
click at [508, 648] on div "Credit Counseling Course Invite" at bounding box center [705, 636] width 606 height 56
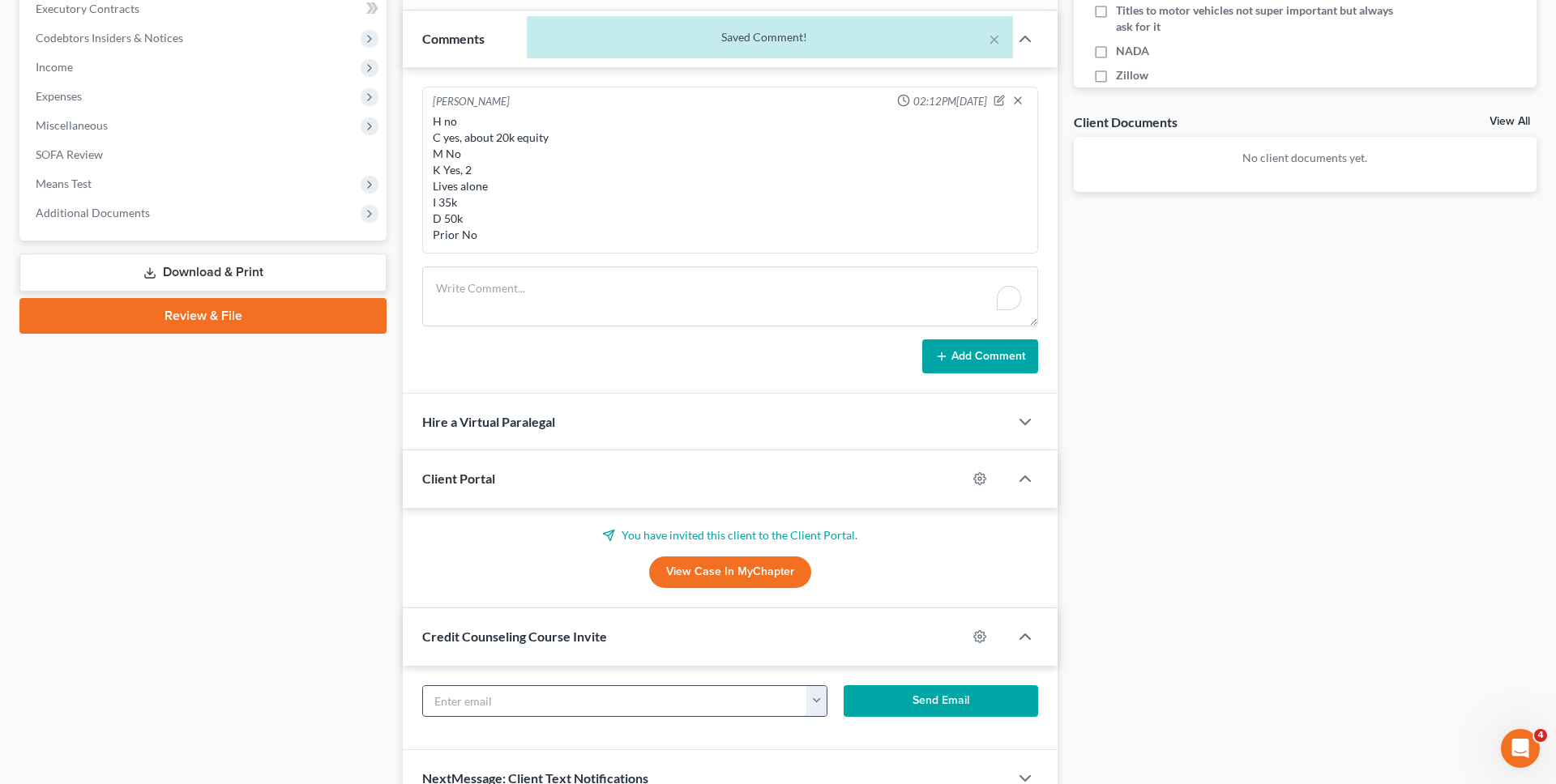
click at [543, 697] on input "text" at bounding box center [615, 701] width 384 height 31
paste input "tootallbones@gmail.com"
type input "tootallbones@gmail.com"
click button "Send Email" at bounding box center [941, 701] width 194 height 33
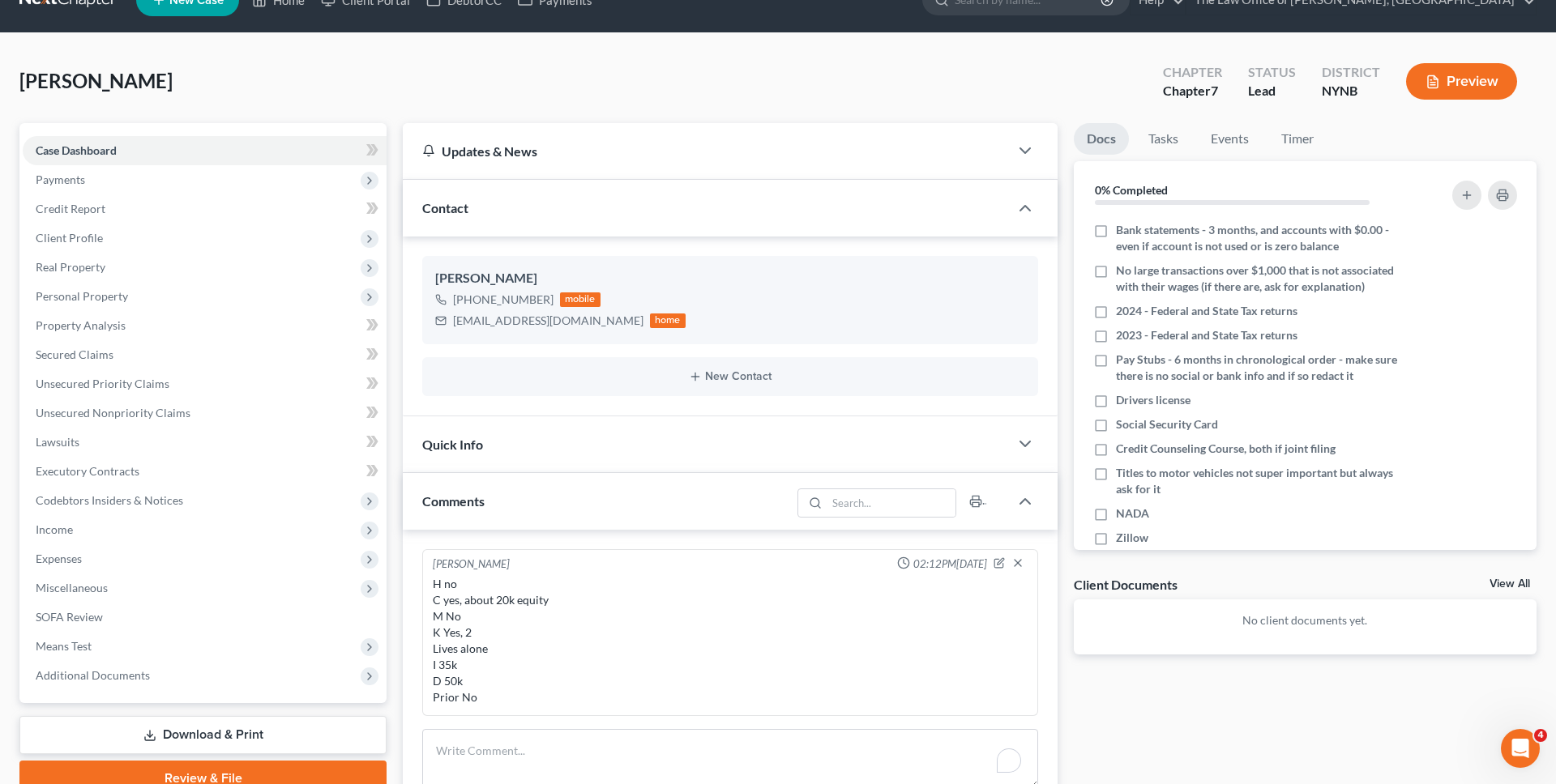
scroll to position [0, 0]
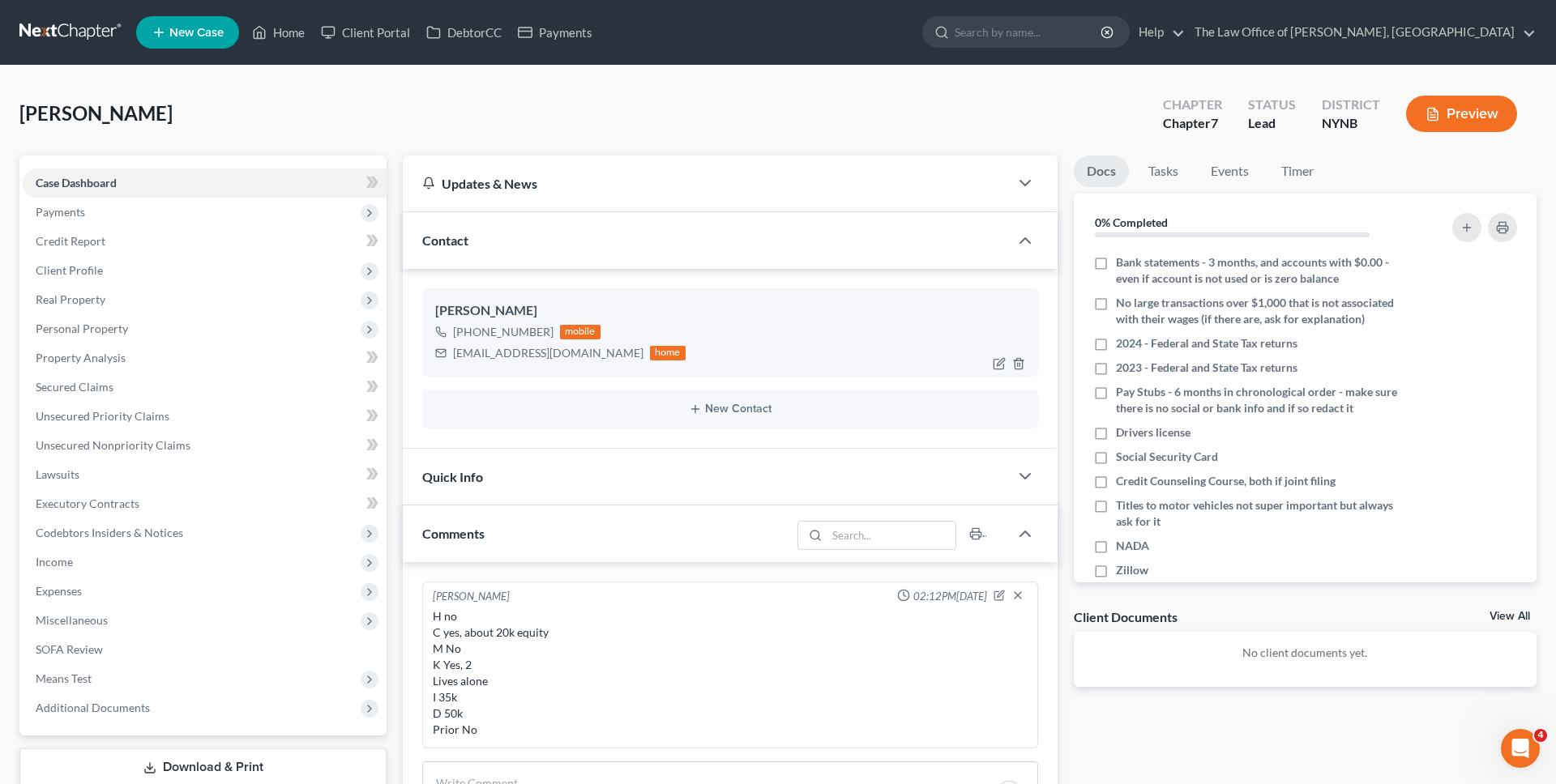
click at [532, 335] on div "+1 (518) 430-8985" at bounding box center [503, 332] width 100 height 16
drag, startPoint x: 532, startPoint y: 335, endPoint x: 469, endPoint y: 330, distance: 63.2
click at [469, 330] on div "+1 (518) 430-8985" at bounding box center [503, 332] width 100 height 16
copy div "(518) 430-8985"
click at [518, 356] on div "tootallbones@gmail.com" at bounding box center [548, 353] width 190 height 16
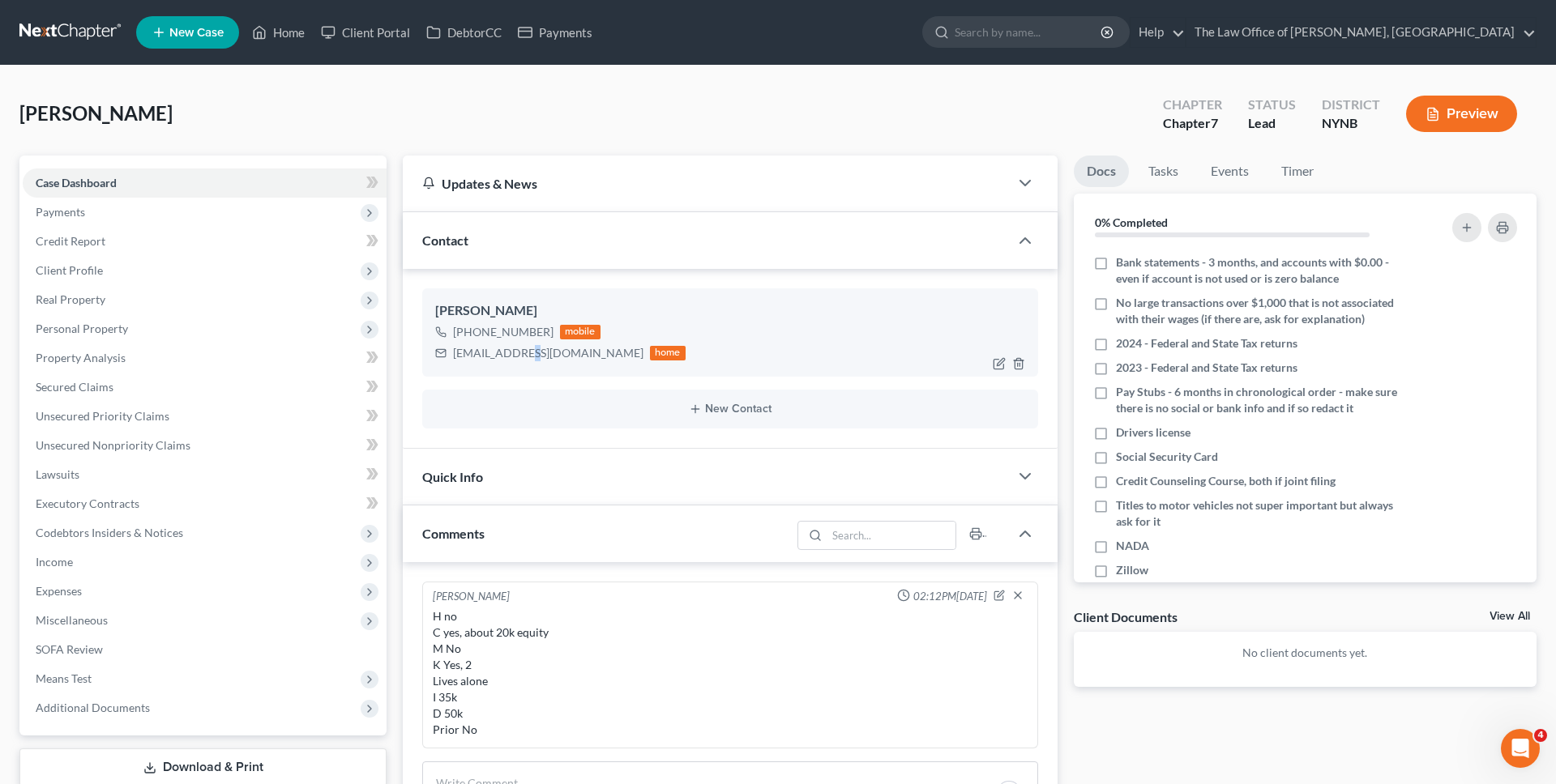
click at [518, 356] on div "tootallbones@gmail.com" at bounding box center [548, 353] width 190 height 16
copy div "tootallbones@gmail.com"
click at [441, 299] on div "Sean Arthur +1 (518) 430-8985 mobile tootallbones@gmail.com home" at bounding box center [730, 332] width 616 height 87
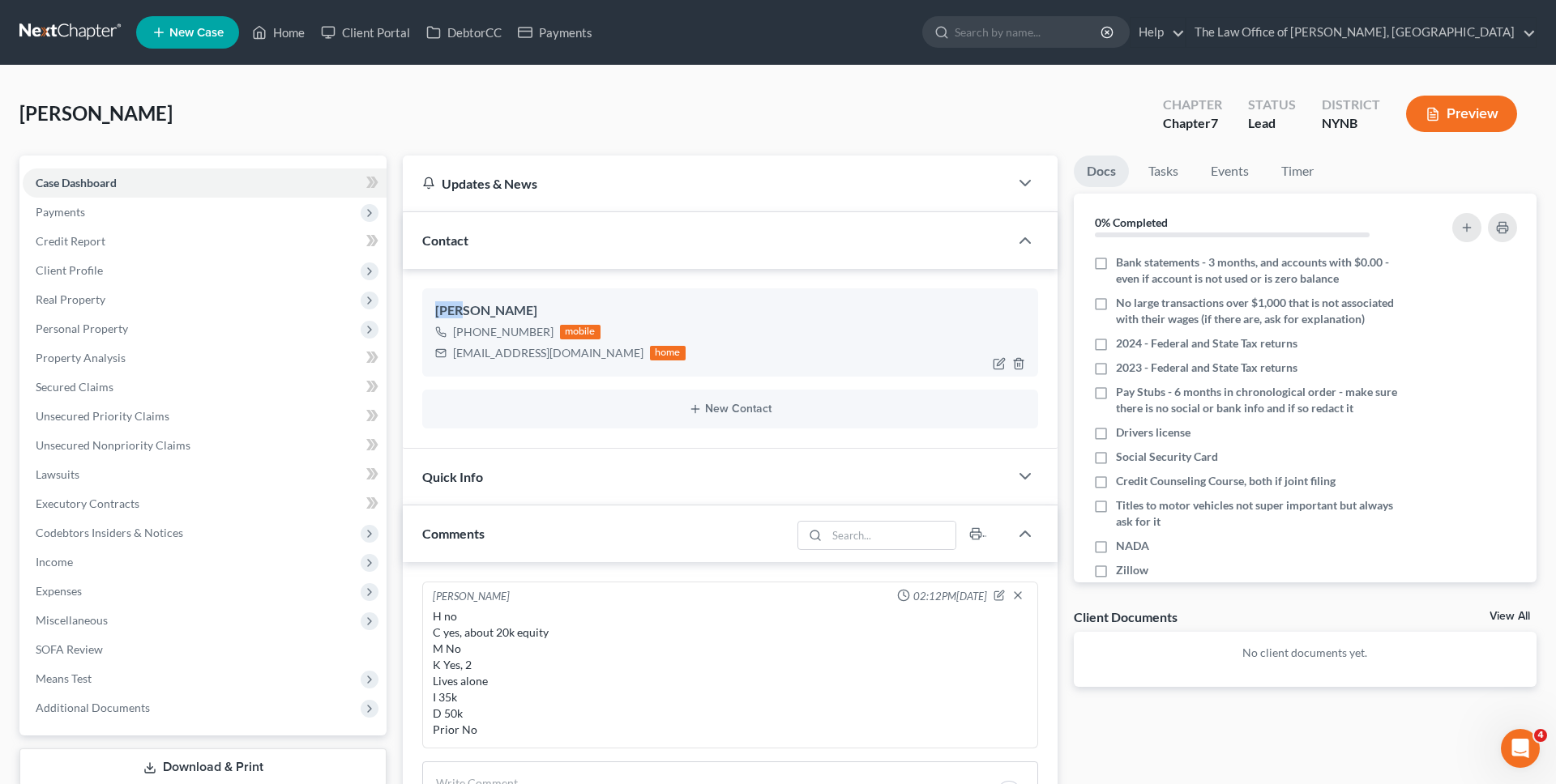
click at [444, 311] on div "Sean Arthur" at bounding box center [730, 311] width 590 height 20
drag, startPoint x: 444, startPoint y: 311, endPoint x: 631, endPoint y: 350, distance: 191.0
click at [631, 350] on div "Sean Arthur +1 (518) 430-8985 mobile tootallbones@gmail.com home" at bounding box center [730, 332] width 616 height 87
